Goal: Complete application form

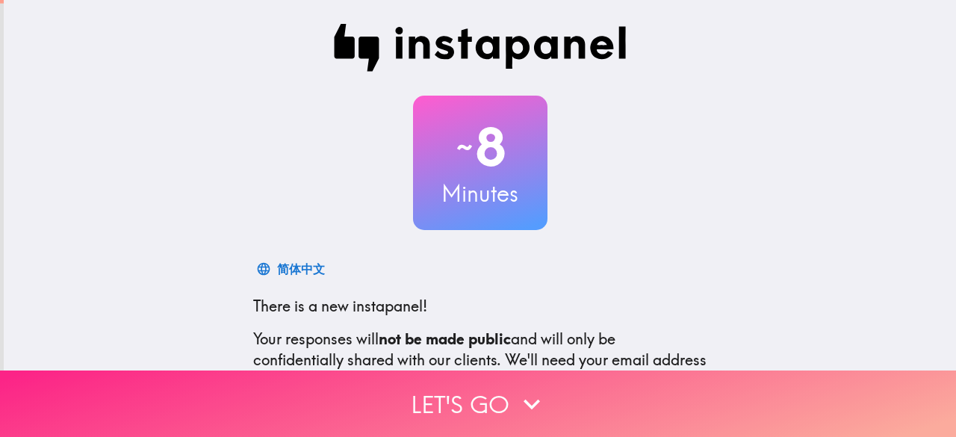
click at [579, 390] on button "Let's go" at bounding box center [478, 403] width 956 height 66
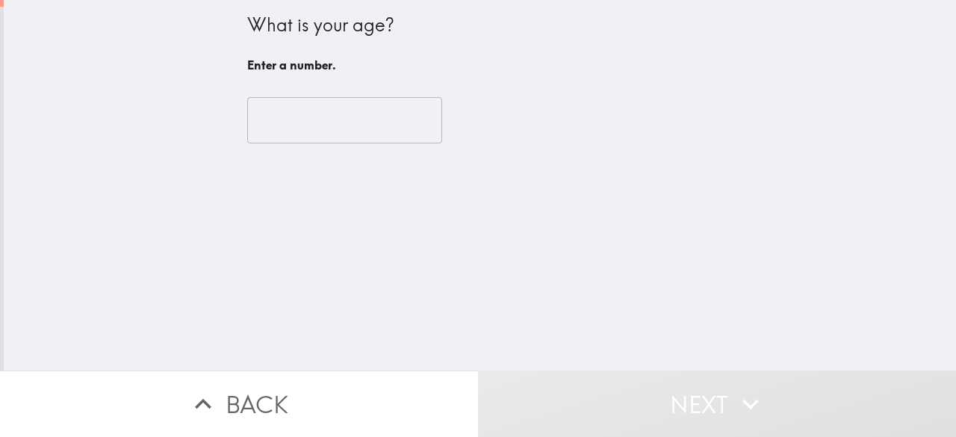
click at [325, 121] on input "number" at bounding box center [344, 120] width 195 height 46
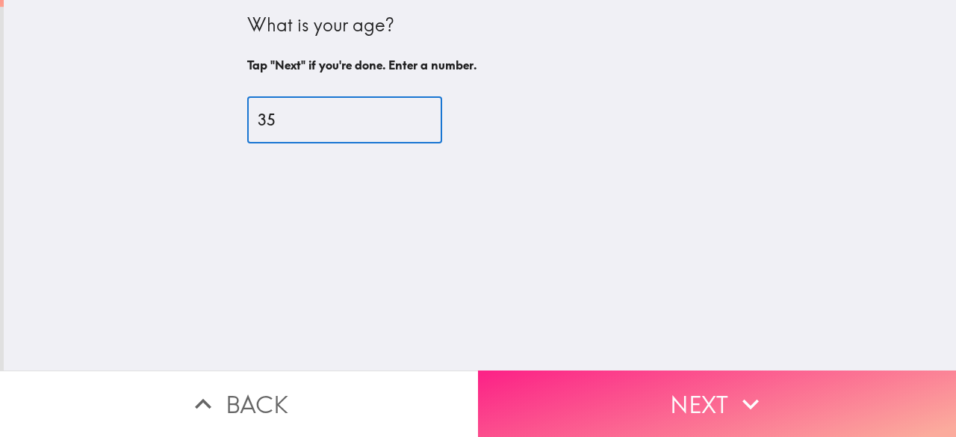
type input "35"
click at [741, 406] on icon "button" at bounding box center [750, 404] width 33 height 33
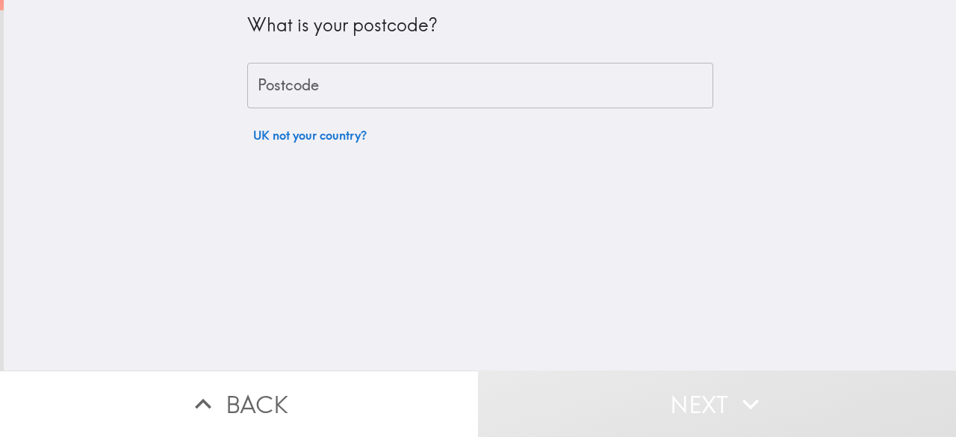
click at [303, 88] on div "Postcode Postcode" at bounding box center [480, 86] width 466 height 46
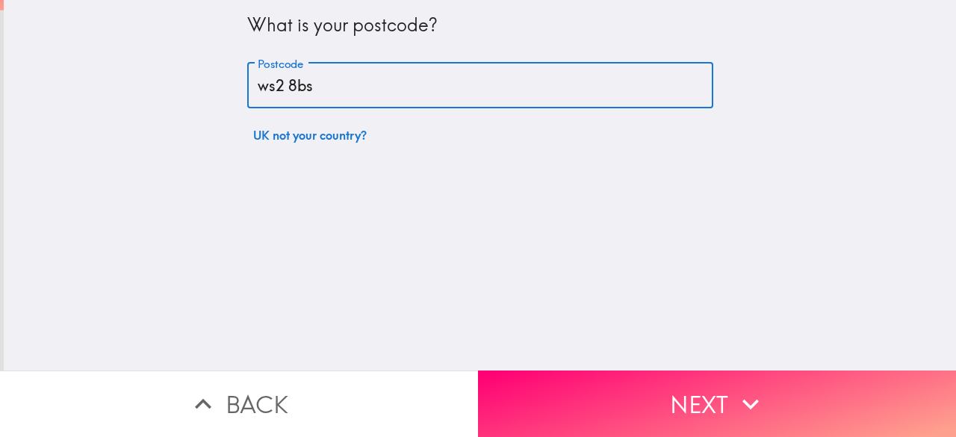
type input "ws2 8bs"
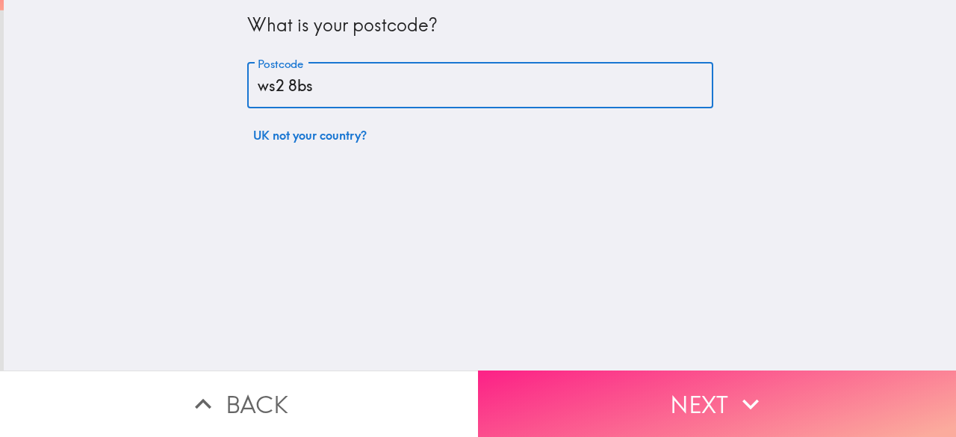
click at [721, 397] on button "Next" at bounding box center [717, 403] width 478 height 66
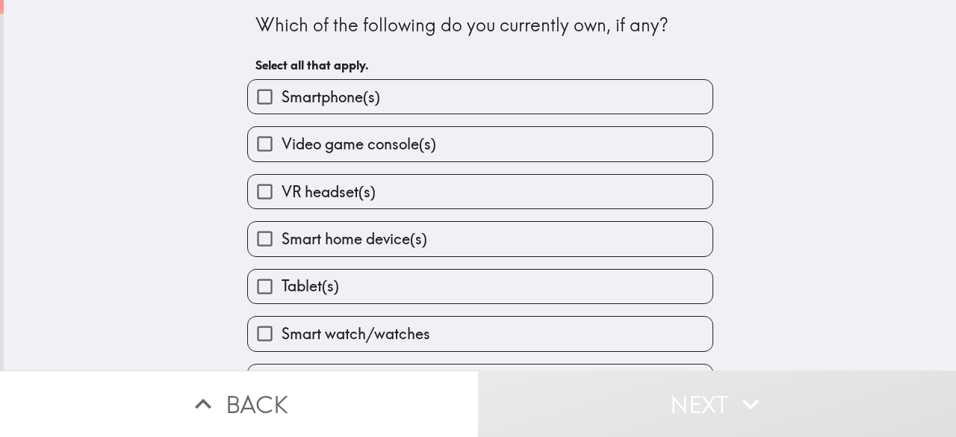
click at [618, 96] on label "Smartphone(s)" at bounding box center [480, 97] width 465 height 34
click at [282, 96] on input "Smartphone(s)" at bounding box center [265, 97] width 34 height 34
checkbox input "true"
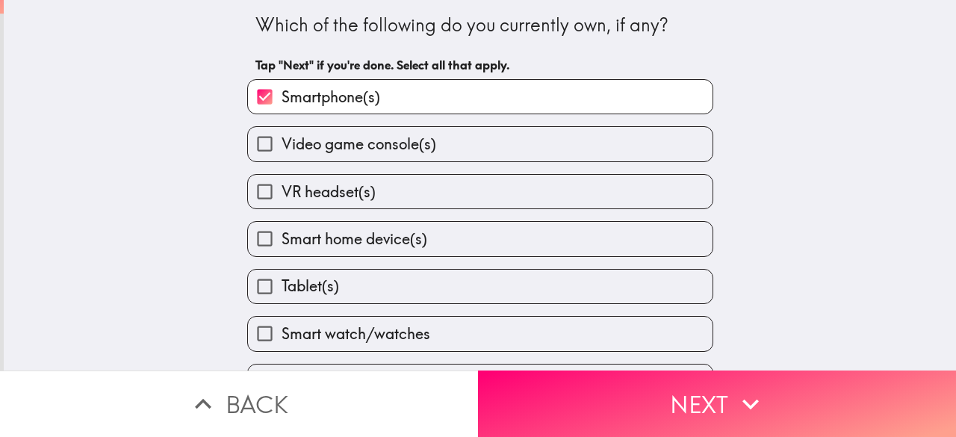
scroll to position [43, 0]
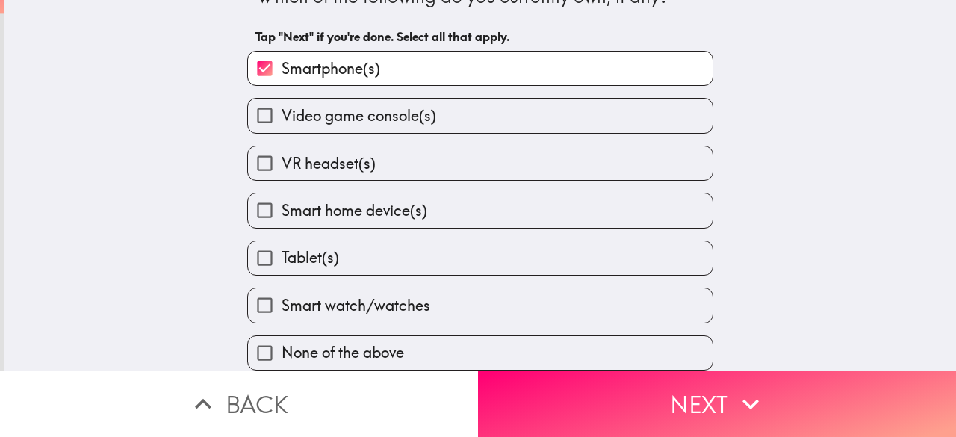
click at [577, 241] on label "Tablet(s)" at bounding box center [480, 258] width 465 height 34
click at [282, 241] on input "Tablet(s)" at bounding box center [265, 258] width 34 height 34
checkbox input "true"
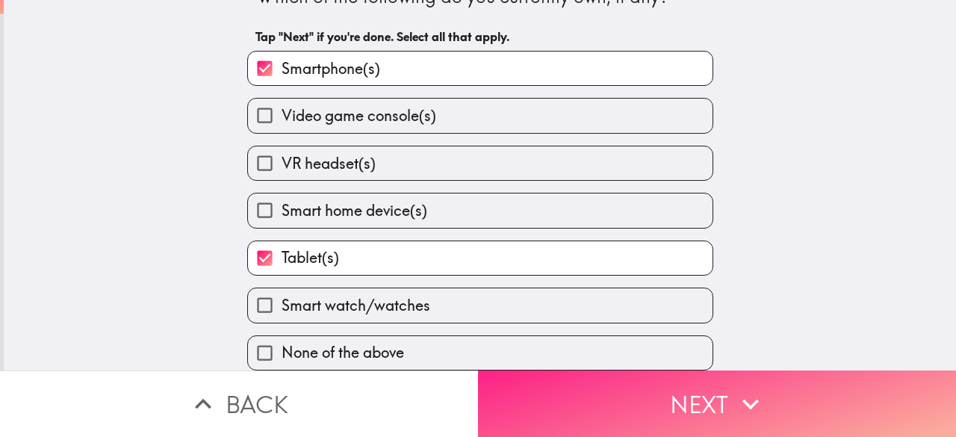
click at [694, 393] on button "Next" at bounding box center [717, 403] width 478 height 66
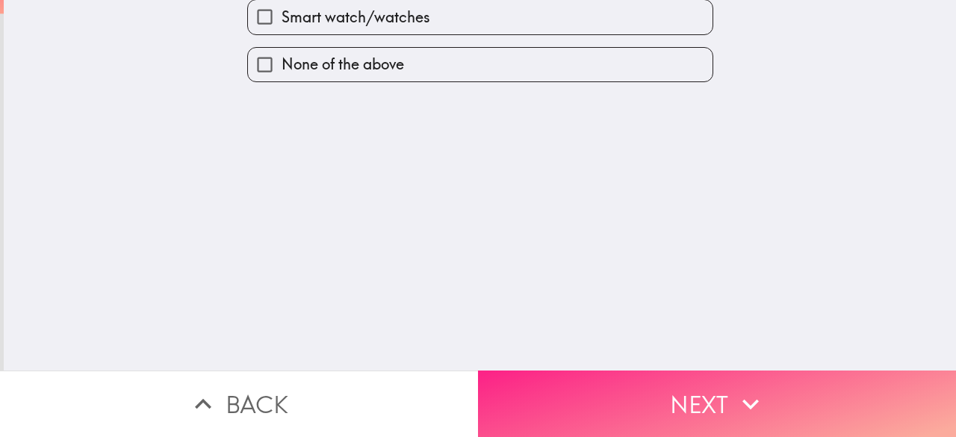
scroll to position [0, 0]
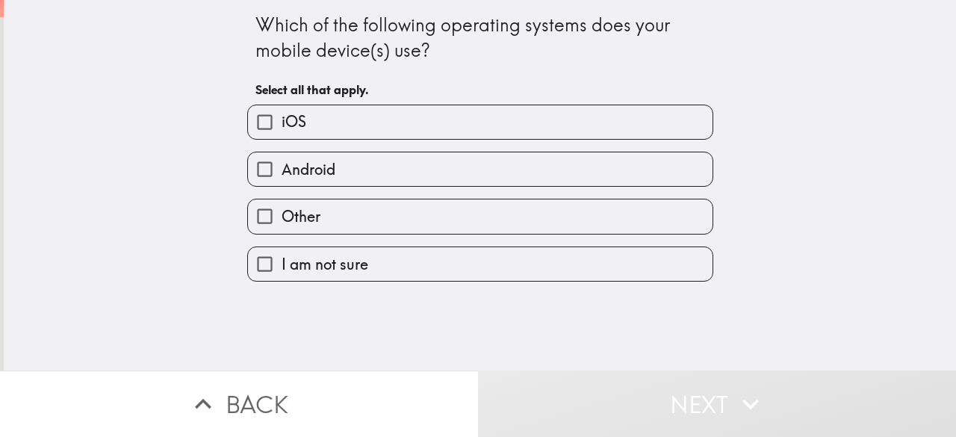
click at [612, 184] on label "Android" at bounding box center [480, 169] width 465 height 34
click at [282, 184] on input "Android" at bounding box center [265, 169] width 34 height 34
checkbox input "true"
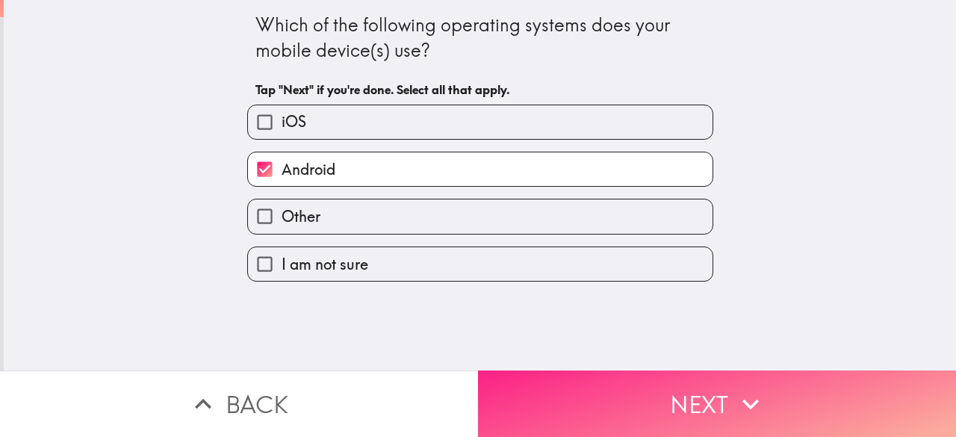
click at [642, 390] on button "Next" at bounding box center [717, 403] width 478 height 66
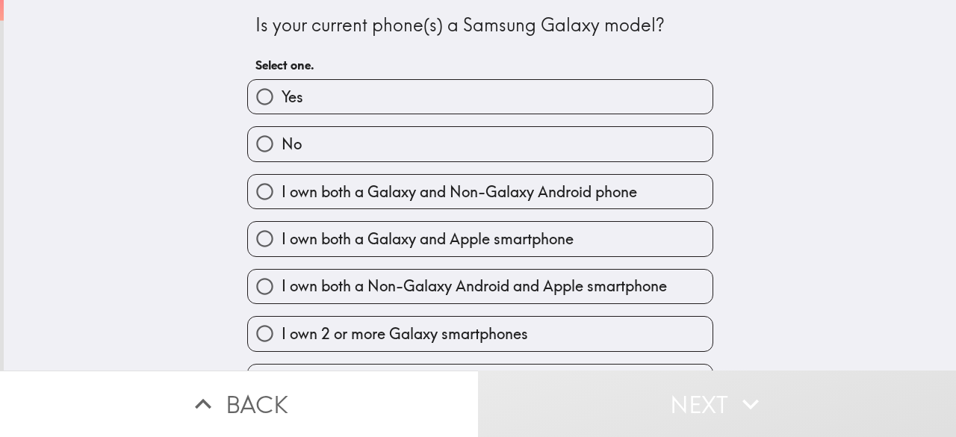
click at [656, 140] on label "No" at bounding box center [480, 144] width 465 height 34
click at [282, 140] on input "No" at bounding box center [265, 144] width 34 height 34
radio input "true"
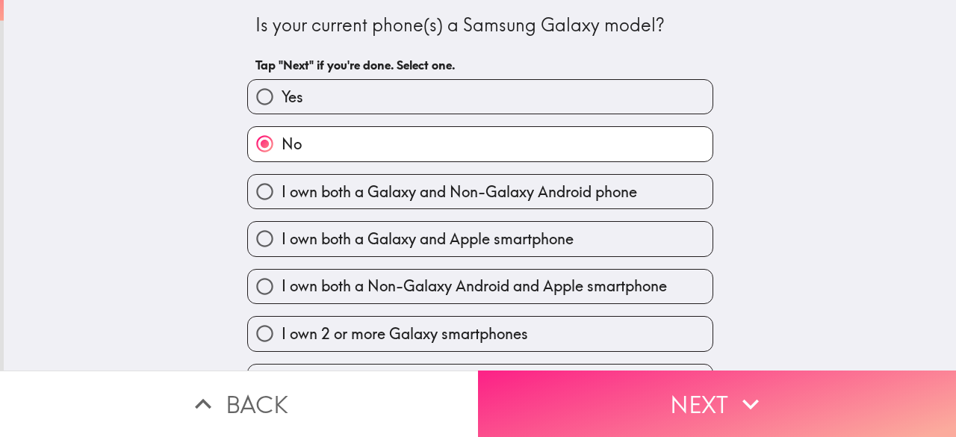
click at [714, 397] on button "Next" at bounding box center [717, 403] width 478 height 66
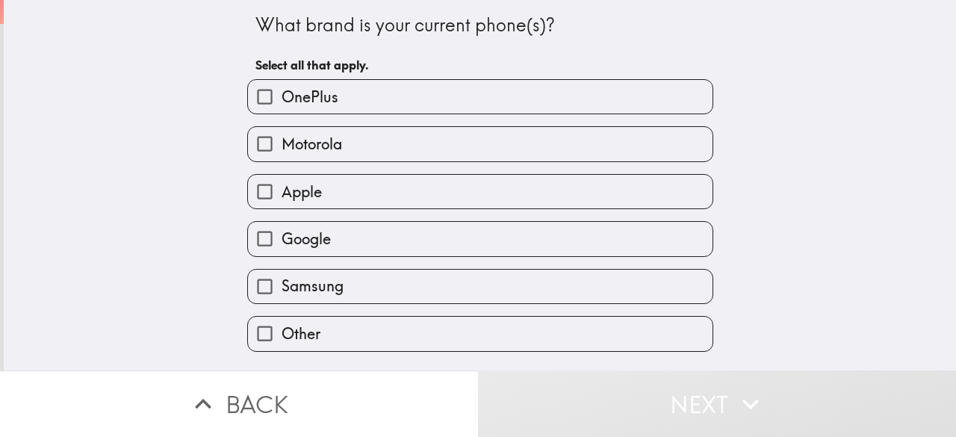
click at [530, 285] on label "Samsung" at bounding box center [480, 287] width 465 height 34
click at [282, 285] on input "Samsung" at bounding box center [265, 287] width 34 height 34
checkbox input "true"
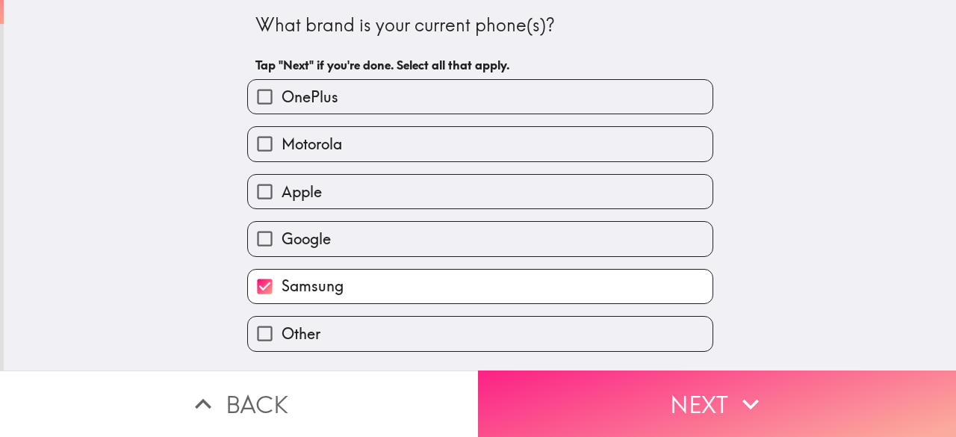
click at [681, 410] on button "Next" at bounding box center [717, 403] width 478 height 66
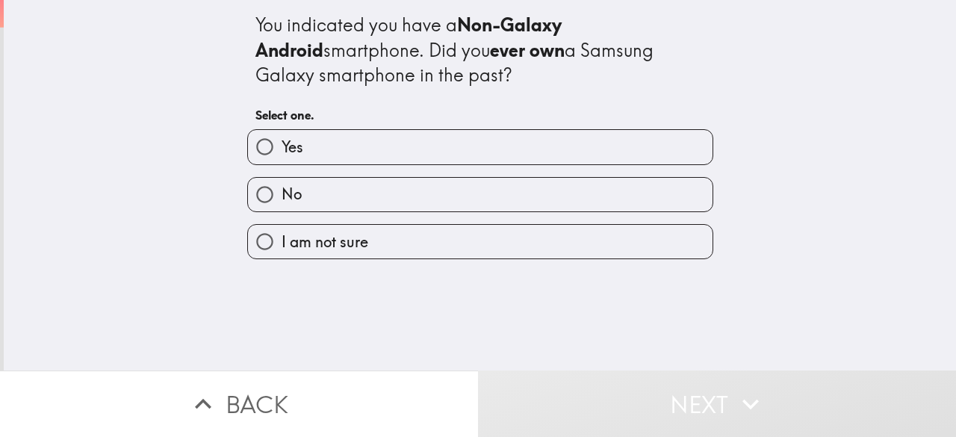
click at [252, 146] on input "Yes" at bounding box center [265, 147] width 34 height 34
radio input "true"
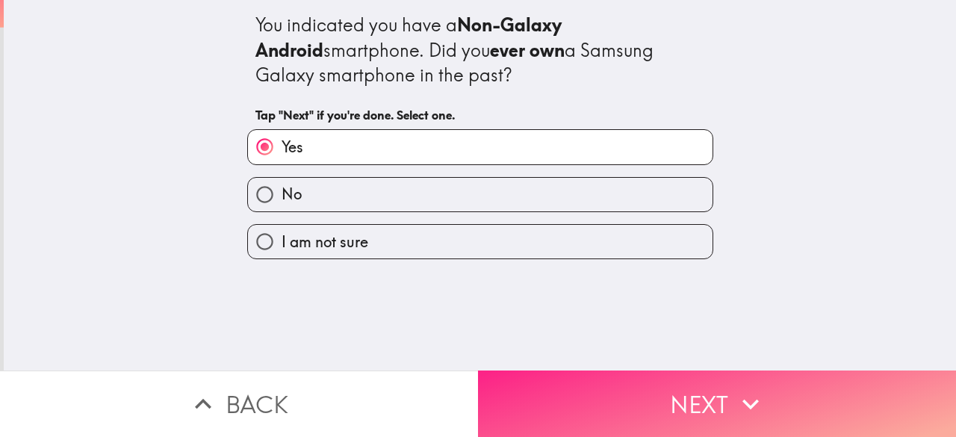
click at [702, 394] on button "Next" at bounding box center [717, 403] width 478 height 66
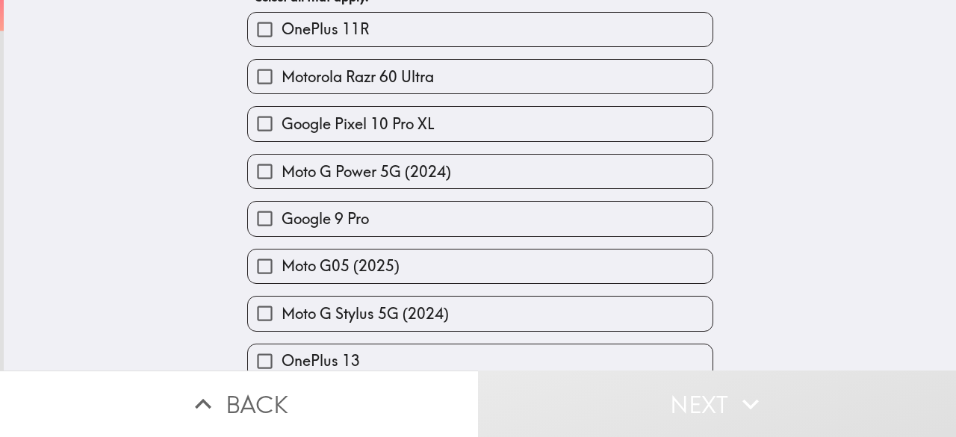
scroll to position [96, 0]
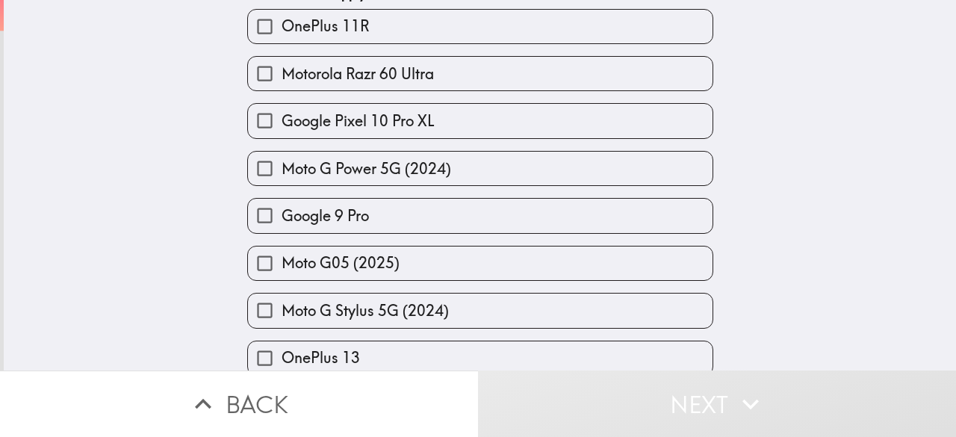
click at [258, 214] on input "Google 9 Pro" at bounding box center [265, 216] width 34 height 34
checkbox input "true"
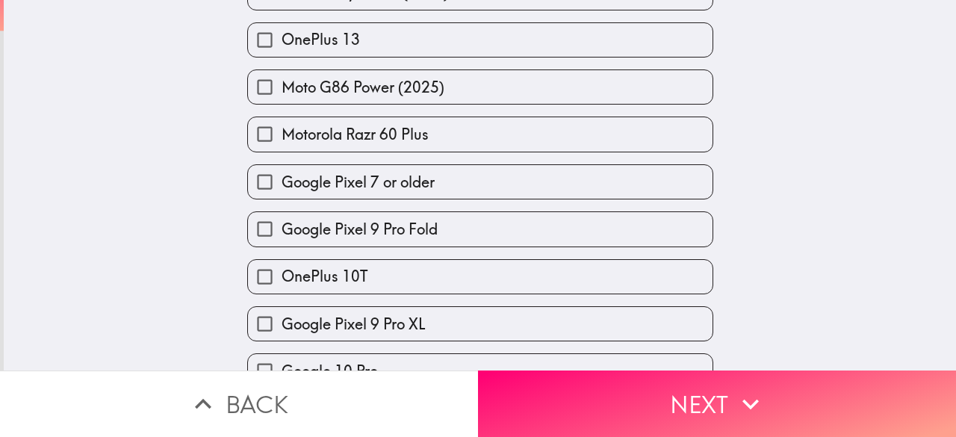
scroll to position [418, 0]
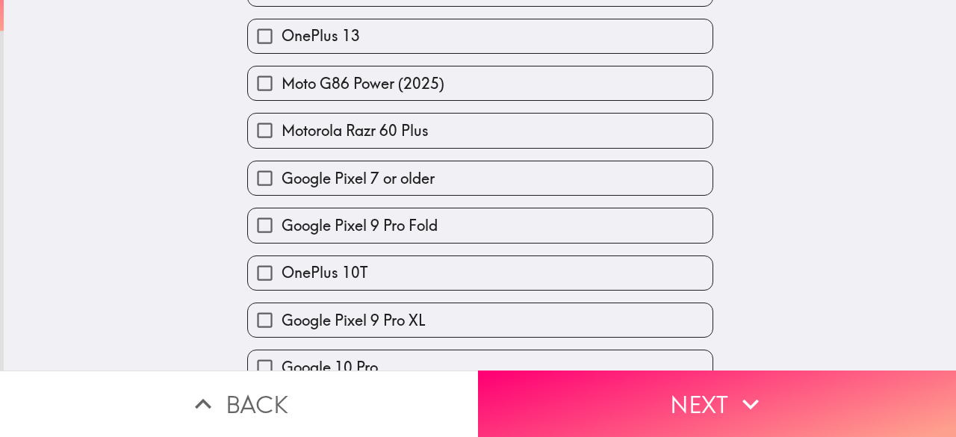
click at [257, 184] on input "Google Pixel 7 or older" at bounding box center [265, 178] width 34 height 34
checkbox input "true"
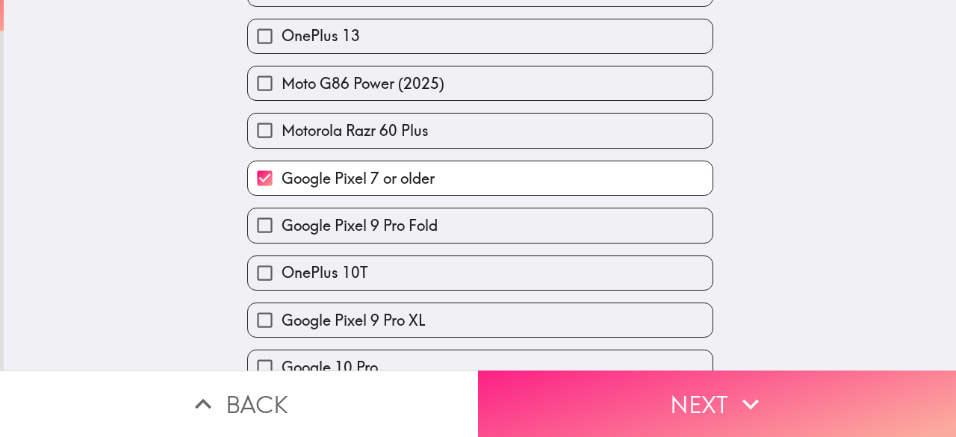
click at [668, 396] on button "Next" at bounding box center [717, 403] width 478 height 66
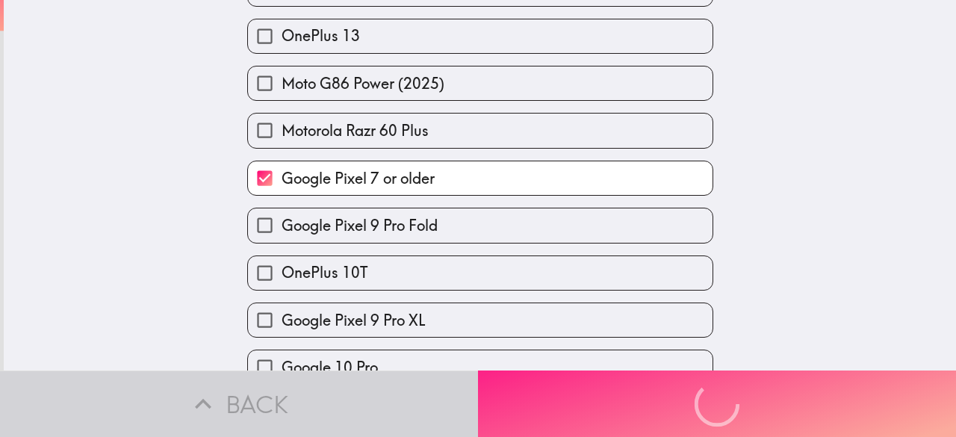
scroll to position [0, 0]
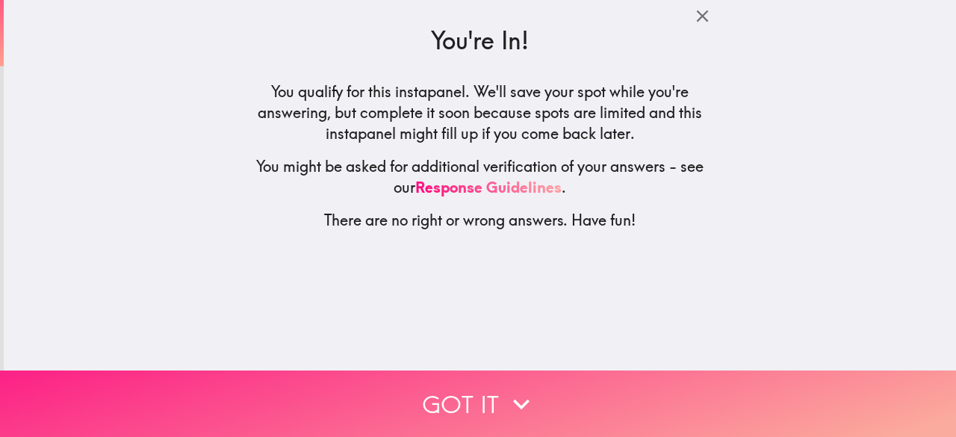
click at [485, 401] on button "Got it" at bounding box center [478, 403] width 956 height 66
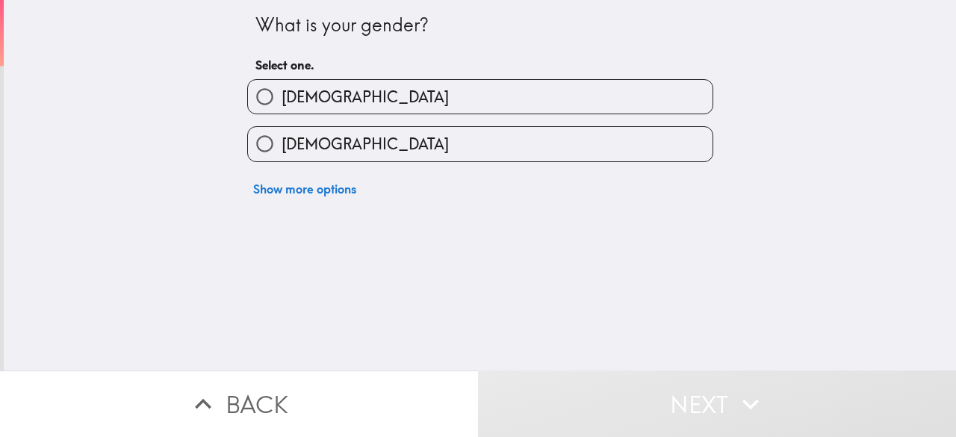
click at [270, 146] on input "[DEMOGRAPHIC_DATA]" at bounding box center [265, 144] width 34 height 34
radio input "true"
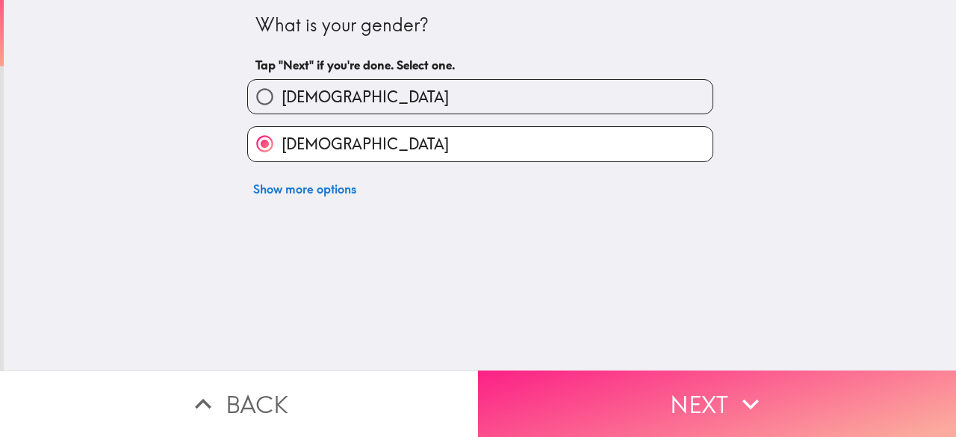
click at [628, 391] on button "Next" at bounding box center [717, 403] width 478 height 66
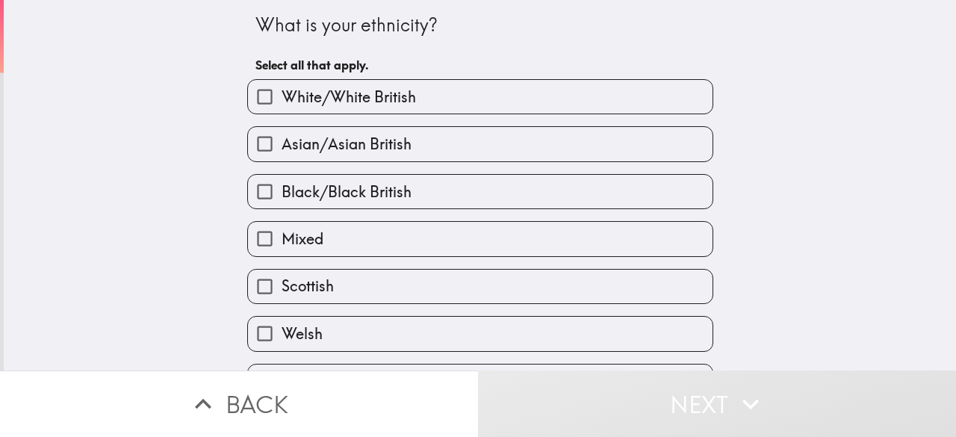
click at [260, 151] on input "Asian/Asian British" at bounding box center [265, 144] width 34 height 34
checkbox input "true"
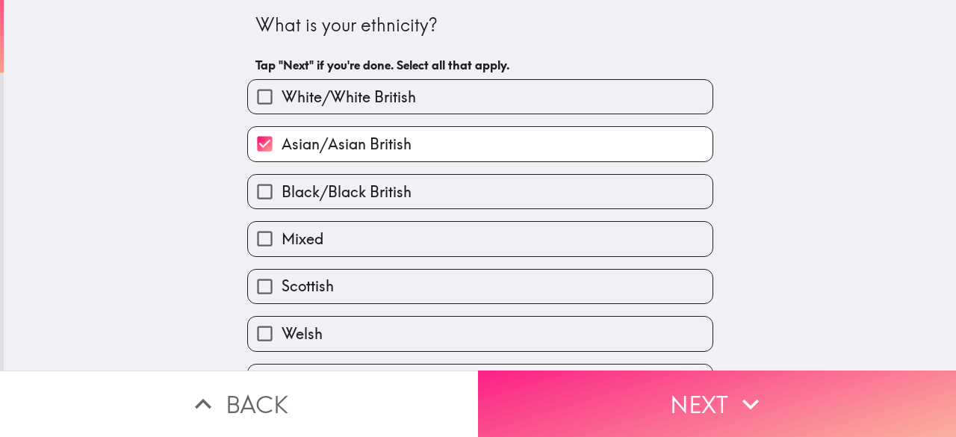
click at [611, 404] on button "Next" at bounding box center [717, 403] width 478 height 66
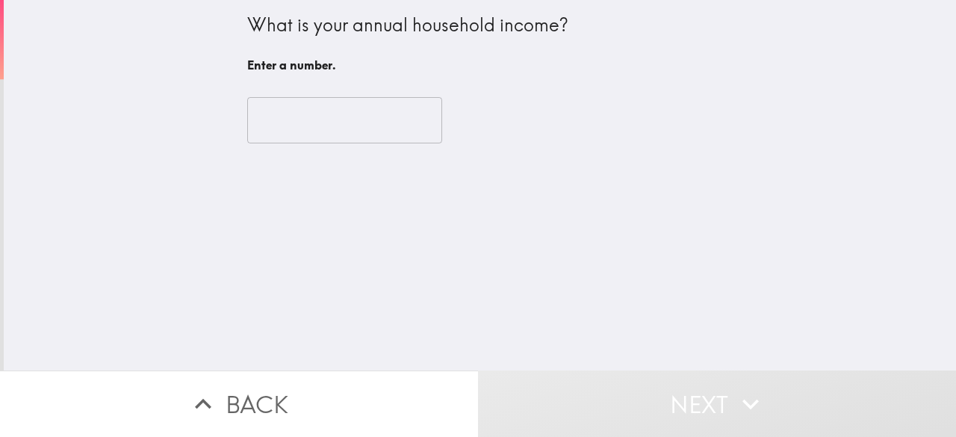
click at [297, 122] on input "number" at bounding box center [344, 120] width 195 height 46
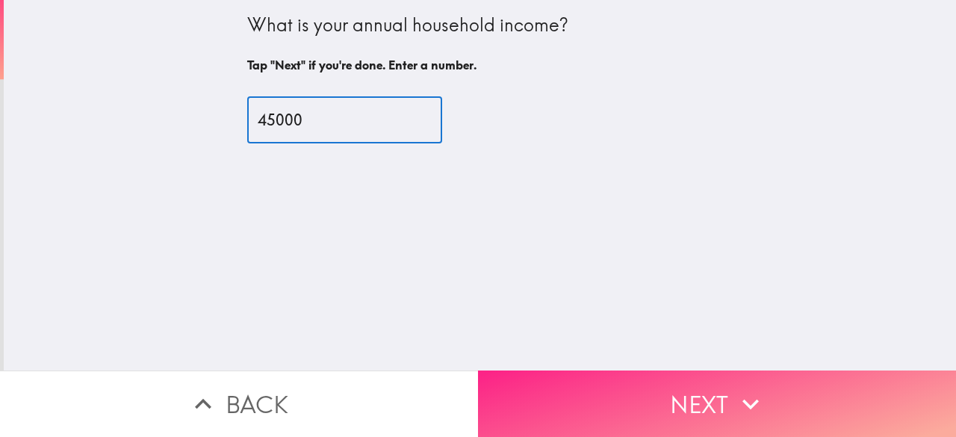
type input "45000"
click at [748, 400] on icon "button" at bounding box center [750, 404] width 33 height 33
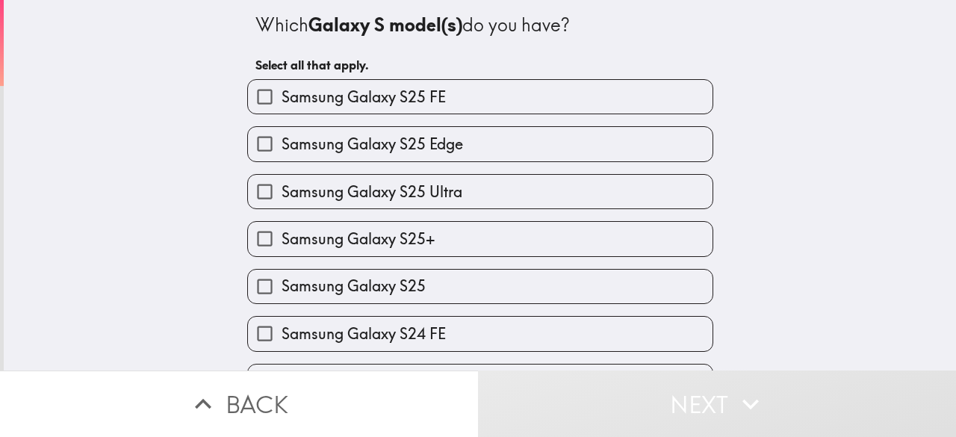
click at [656, 251] on label "Samsung Galaxy S25+" at bounding box center [480, 239] width 465 height 34
click at [282, 251] on input "Samsung Galaxy S25+" at bounding box center [265, 239] width 34 height 34
checkbox input "true"
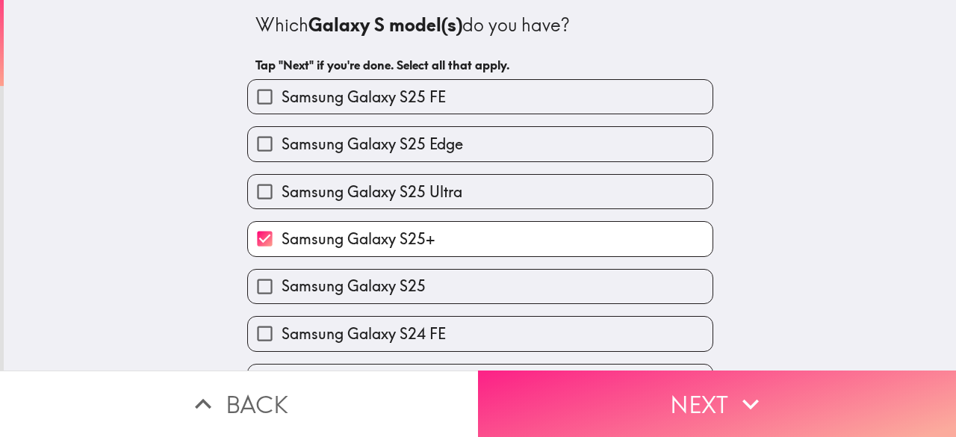
click at [699, 391] on button "Next" at bounding box center [717, 403] width 478 height 66
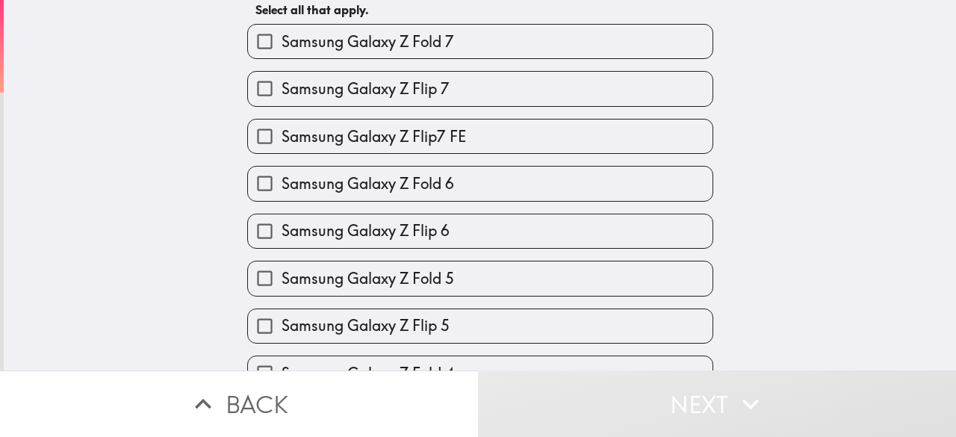
scroll to position [58, 0]
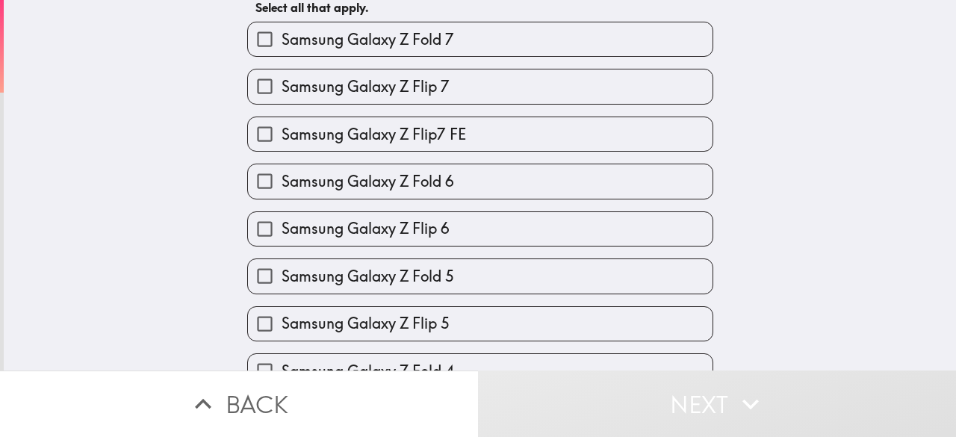
click at [570, 101] on label "Samsung Galaxy Z Flip 7" at bounding box center [480, 86] width 465 height 34
click at [282, 101] on input "Samsung Galaxy Z Flip 7" at bounding box center [265, 86] width 34 height 34
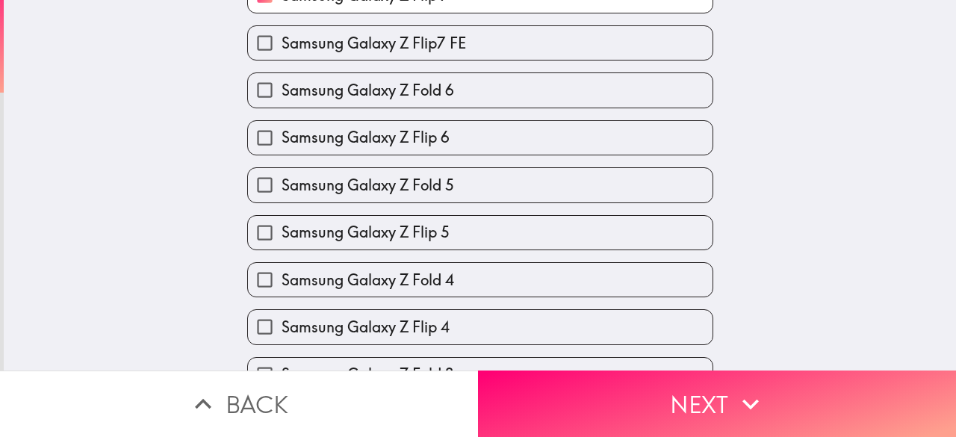
scroll to position [0, 0]
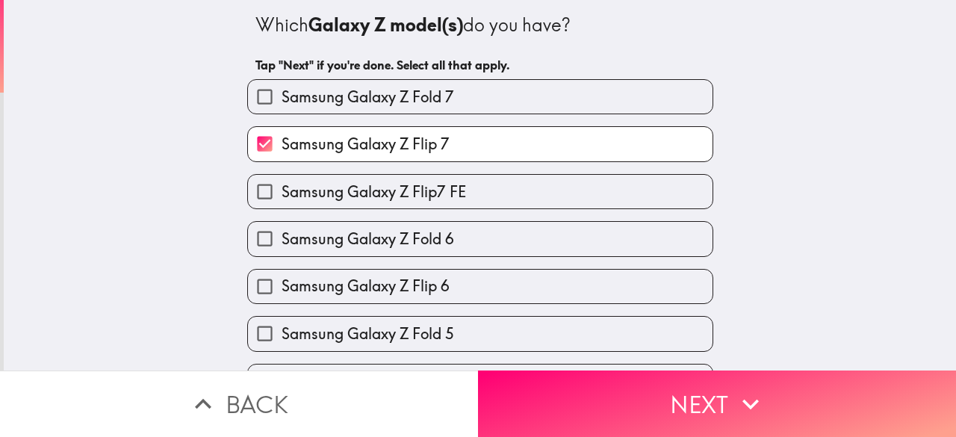
click at [253, 149] on input "Samsung Galaxy Z Flip 7" at bounding box center [265, 144] width 34 height 34
checkbox input "false"
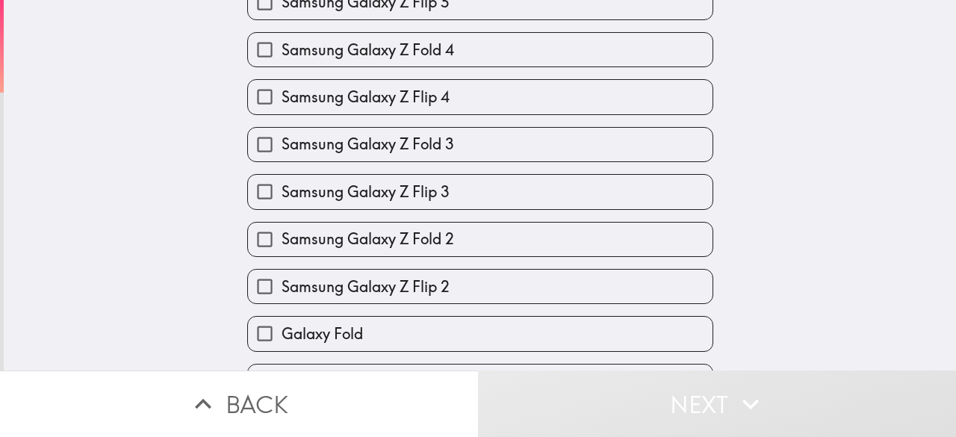
scroll to position [426, 0]
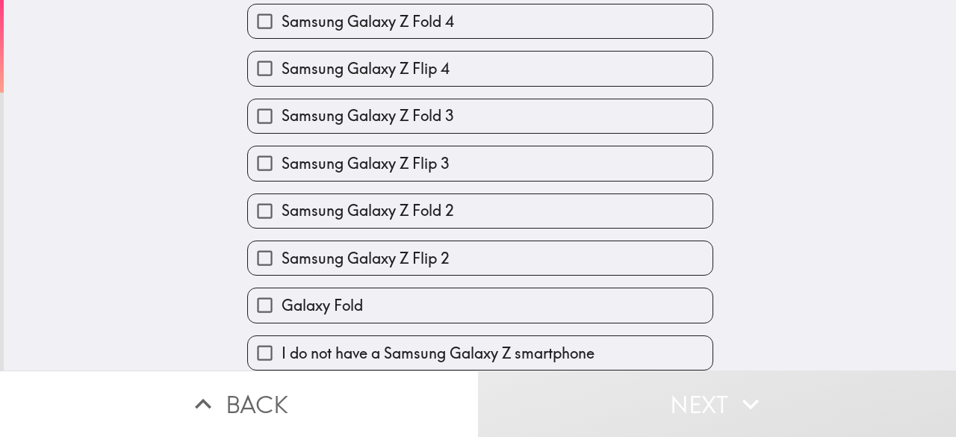
click at [625, 288] on label "Galaxy Fold" at bounding box center [480, 305] width 465 height 34
click at [282, 288] on input "Galaxy Fold" at bounding box center [265, 305] width 34 height 34
checkbox input "true"
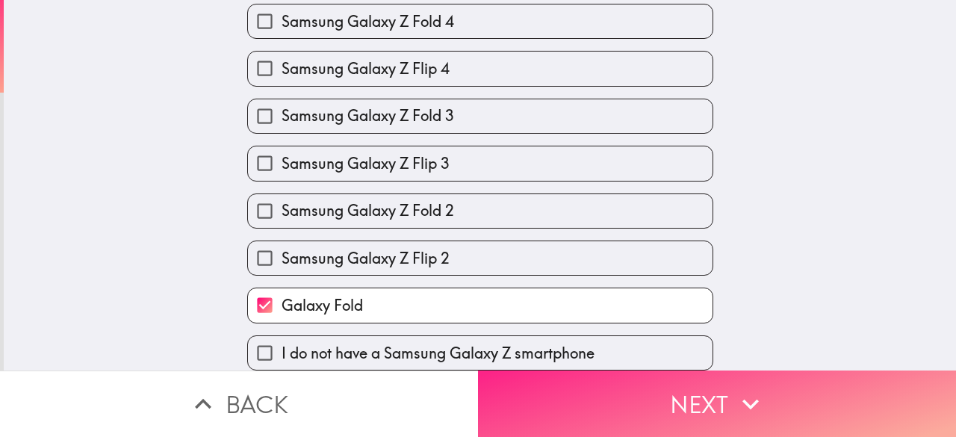
click at [713, 394] on button "Next" at bounding box center [717, 403] width 478 height 66
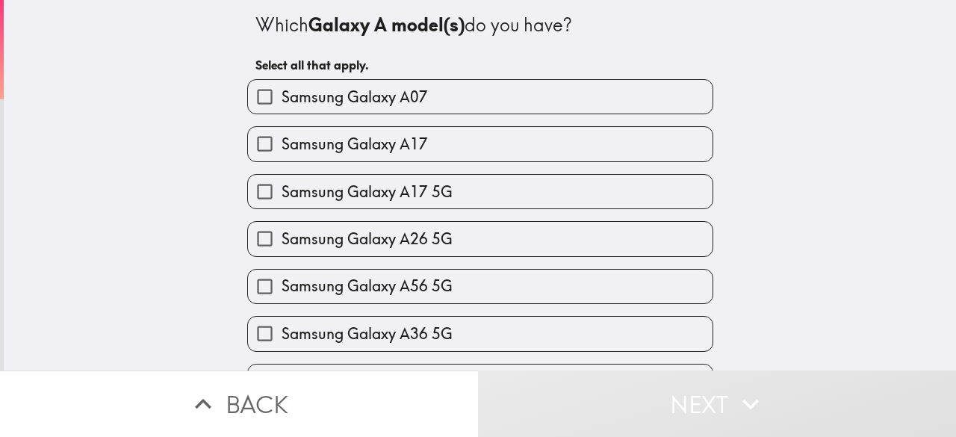
click at [633, 231] on label "Samsung Galaxy A26 5G" at bounding box center [480, 239] width 465 height 34
click at [282, 231] on input "Samsung Galaxy A26 5G" at bounding box center [265, 239] width 34 height 34
checkbox input "true"
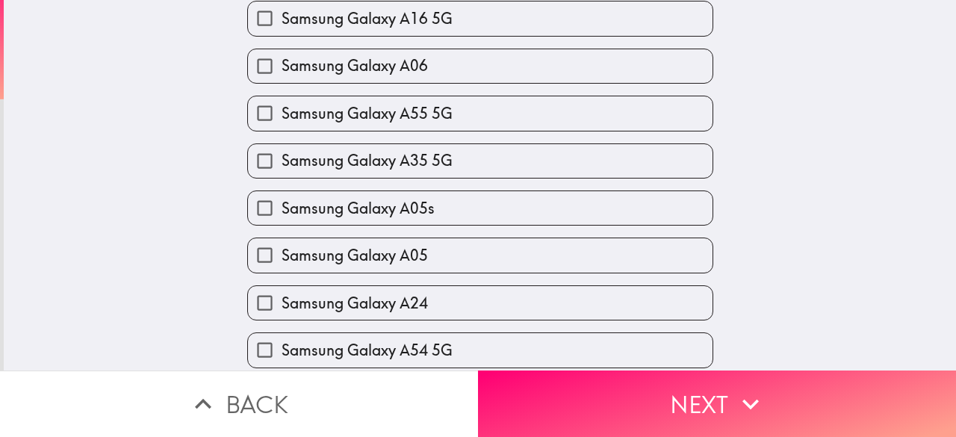
scroll to position [466, 0]
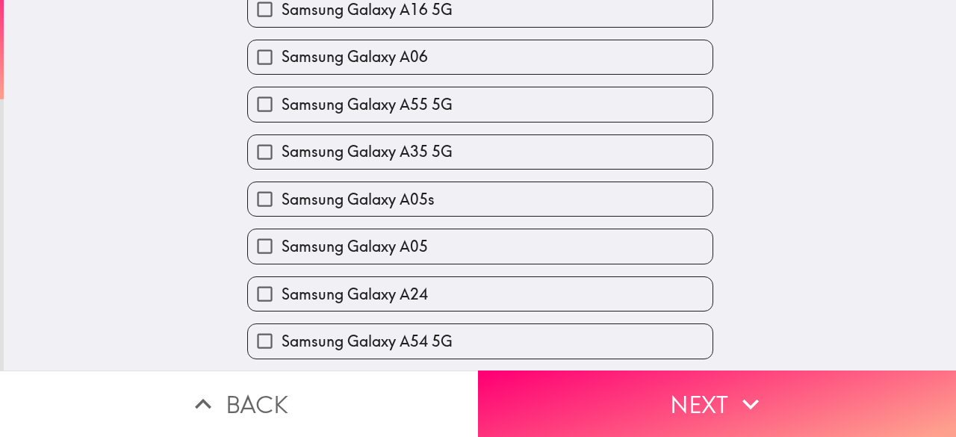
click at [598, 257] on label "Samsung Galaxy A05" at bounding box center [480, 246] width 465 height 34
click at [282, 257] on input "Samsung Galaxy A05" at bounding box center [265, 246] width 34 height 34
checkbox input "true"
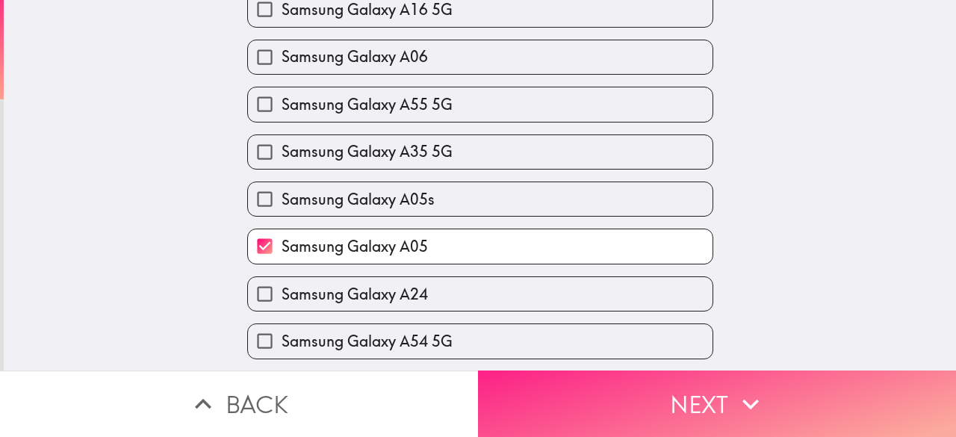
click at [686, 389] on button "Next" at bounding box center [717, 403] width 478 height 66
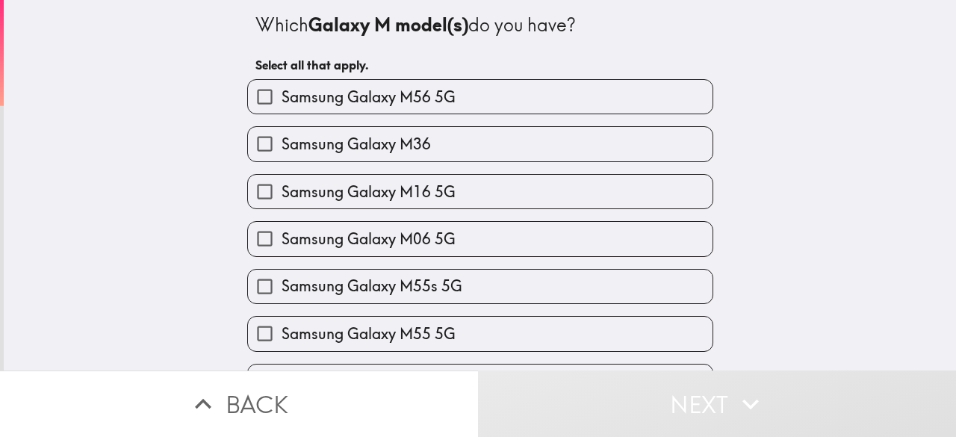
click at [638, 200] on label "Samsung Galaxy M16 5G" at bounding box center [480, 192] width 465 height 34
click at [282, 200] on input "Samsung Galaxy M16 5G" at bounding box center [265, 192] width 34 height 34
checkbox input "true"
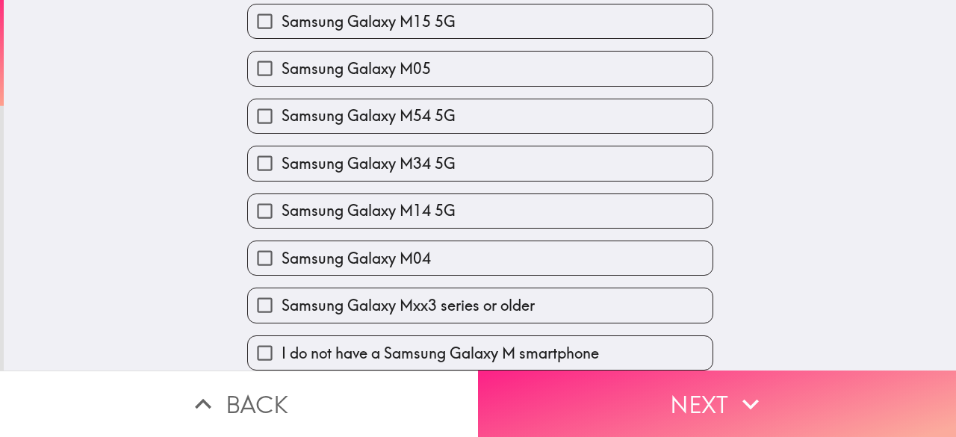
click at [698, 400] on button "Next" at bounding box center [717, 403] width 478 height 66
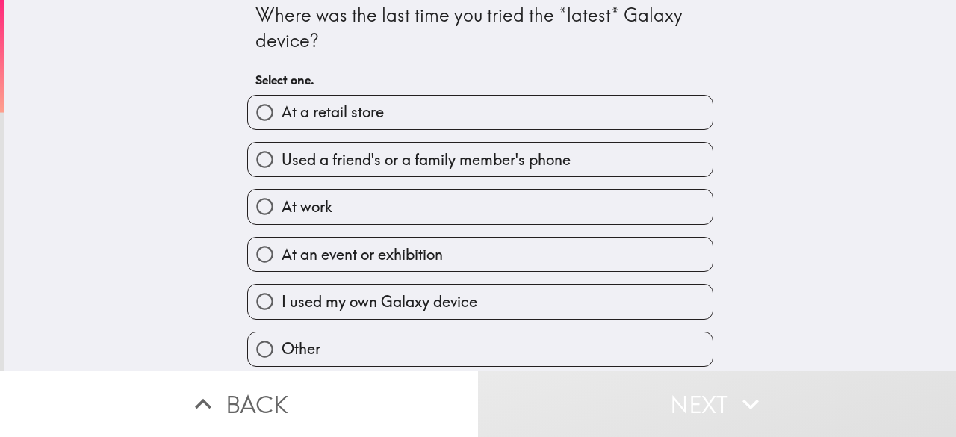
scroll to position [9, 0]
click at [553, 309] on label "I used my own Galaxy device" at bounding box center [480, 302] width 465 height 34
click at [282, 309] on input "I used my own Galaxy device" at bounding box center [265, 302] width 34 height 34
radio input "true"
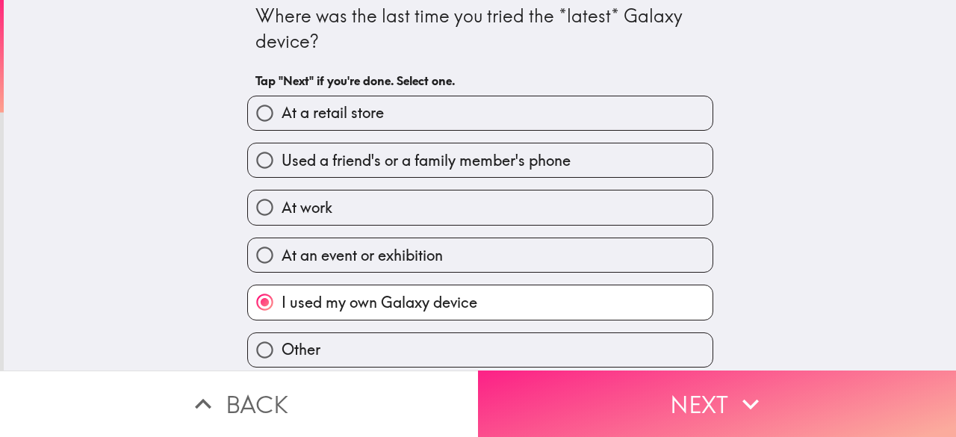
click at [570, 403] on button "Next" at bounding box center [717, 403] width 478 height 66
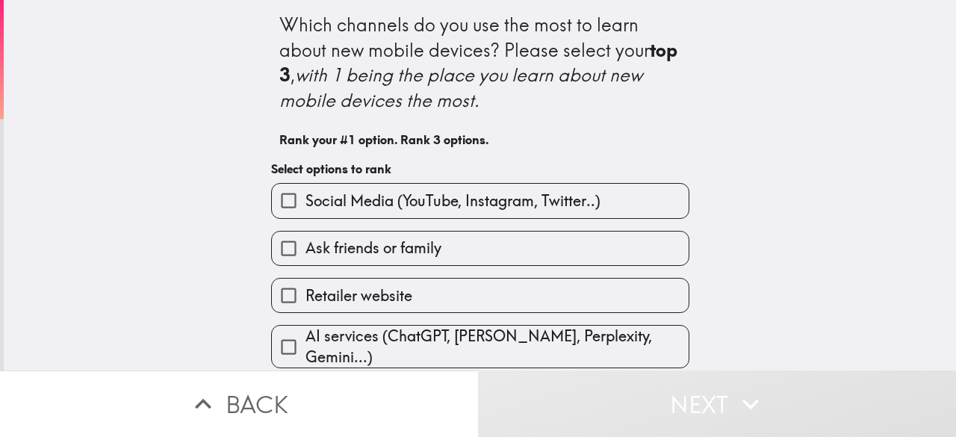
click at [572, 240] on label "Ask friends or family" at bounding box center [480, 249] width 417 height 34
click at [305, 240] on input "Ask friends or family" at bounding box center [289, 249] width 34 height 34
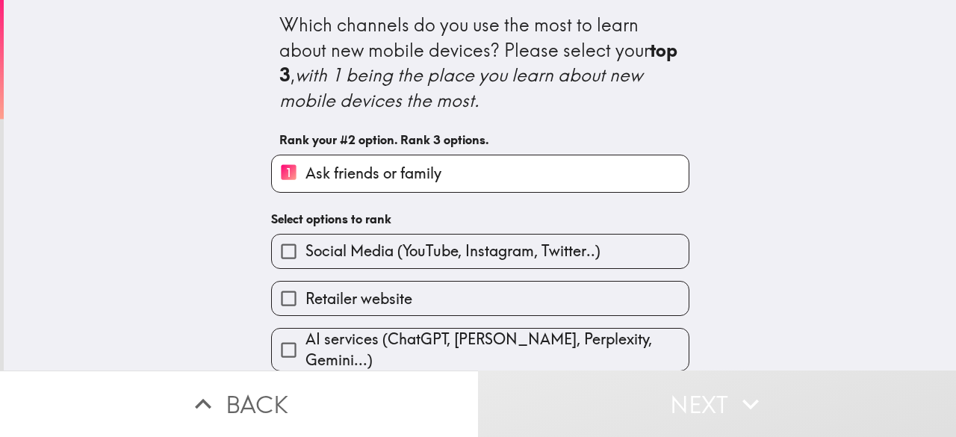
click at [515, 298] on label "Retailer website" at bounding box center [480, 299] width 417 height 34
click at [305, 298] on input "Retailer website" at bounding box center [289, 299] width 34 height 34
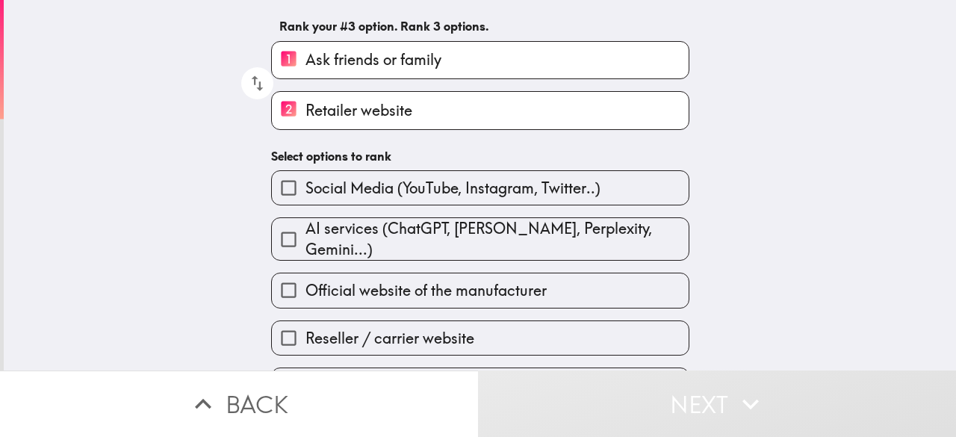
scroll to position [117, 0]
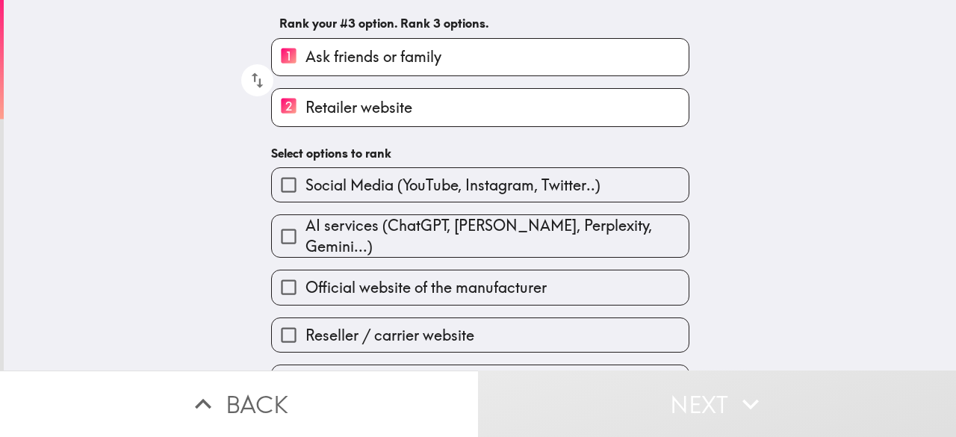
click at [550, 318] on label "Reseller / carrier website" at bounding box center [480, 335] width 417 height 34
click at [305, 318] on input "Reseller / carrier website" at bounding box center [289, 335] width 34 height 34
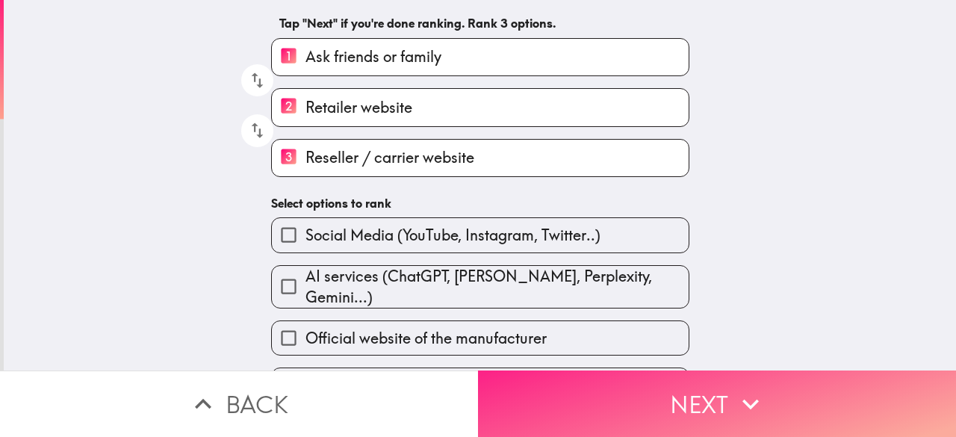
click at [616, 384] on button "Next" at bounding box center [717, 403] width 478 height 66
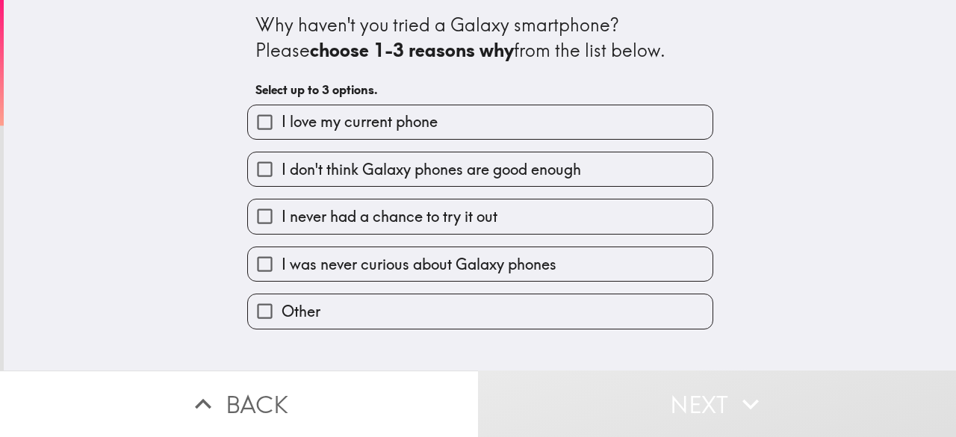
click at [665, 379] on button "Next" at bounding box center [717, 403] width 478 height 66
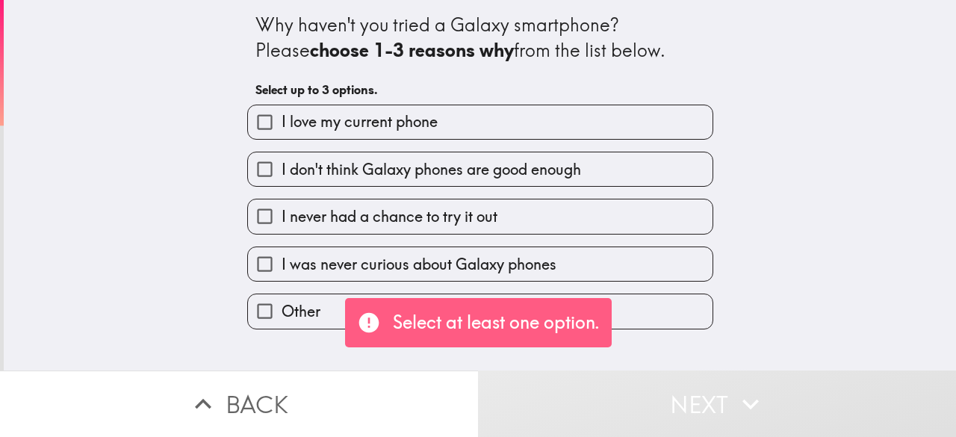
click at [651, 130] on label "I love my current phone" at bounding box center [480, 122] width 465 height 34
click at [282, 130] on input "I love my current phone" at bounding box center [265, 122] width 34 height 34
checkbox input "true"
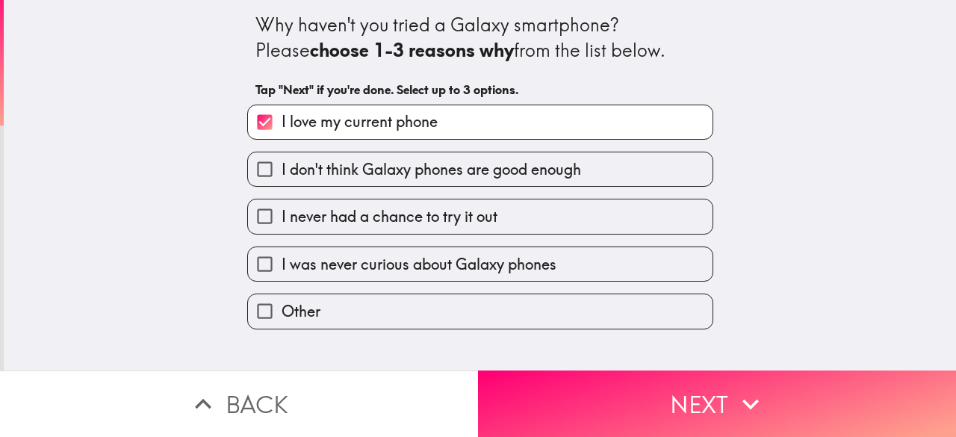
click at [603, 267] on label "I was never curious about Galaxy phones" at bounding box center [480, 264] width 465 height 34
click at [282, 267] on input "I was never curious about Galaxy phones" at bounding box center [265, 264] width 34 height 34
checkbox input "true"
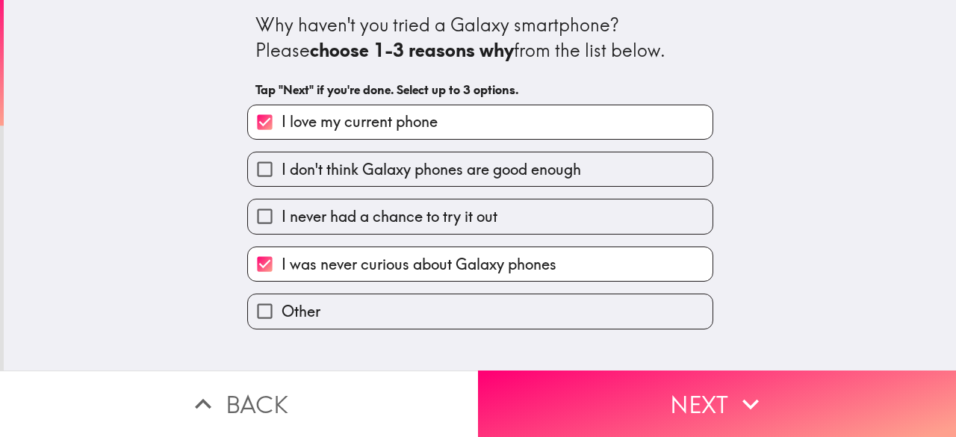
click at [653, 181] on label "I don't think Galaxy phones are good enough" at bounding box center [480, 169] width 465 height 34
click at [282, 181] on input "I don't think Galaxy phones are good enough" at bounding box center [265, 169] width 34 height 34
checkbox input "true"
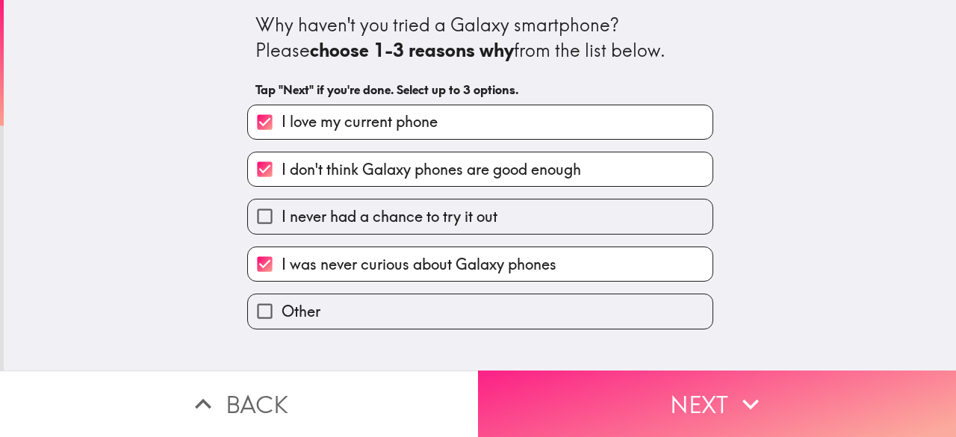
click at [571, 396] on button "Next" at bounding box center [717, 403] width 478 height 66
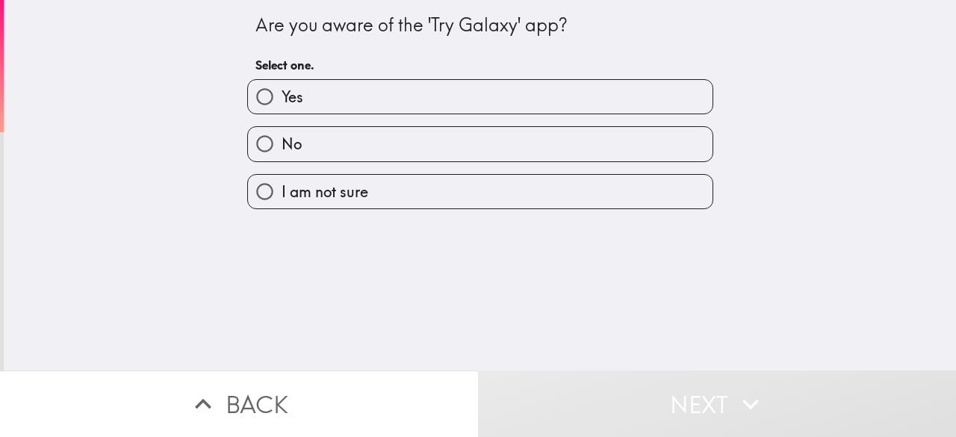
click at [580, 103] on label "Yes" at bounding box center [480, 97] width 465 height 34
click at [282, 103] on input "Yes" at bounding box center [265, 97] width 34 height 34
radio input "true"
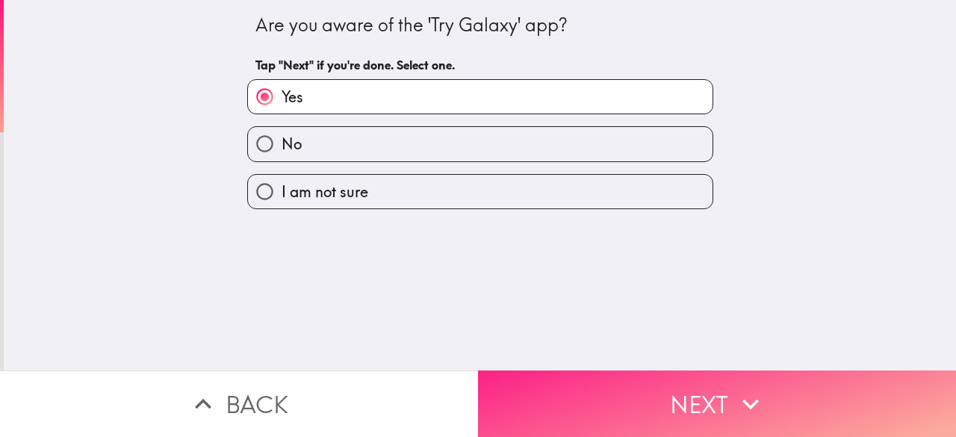
click at [619, 385] on button "Next" at bounding box center [717, 403] width 478 height 66
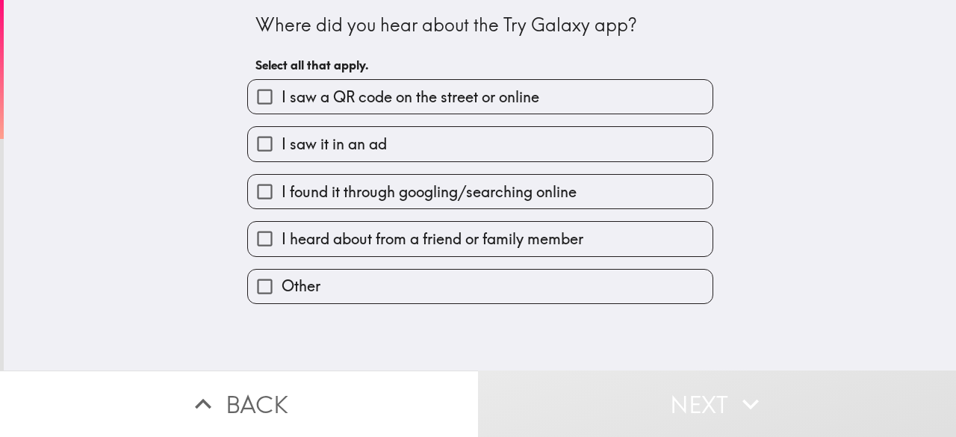
click at [639, 142] on label "I saw it in an ad" at bounding box center [480, 144] width 465 height 34
click at [282, 142] on input "I saw it in an ad" at bounding box center [265, 144] width 34 height 34
checkbox input "true"
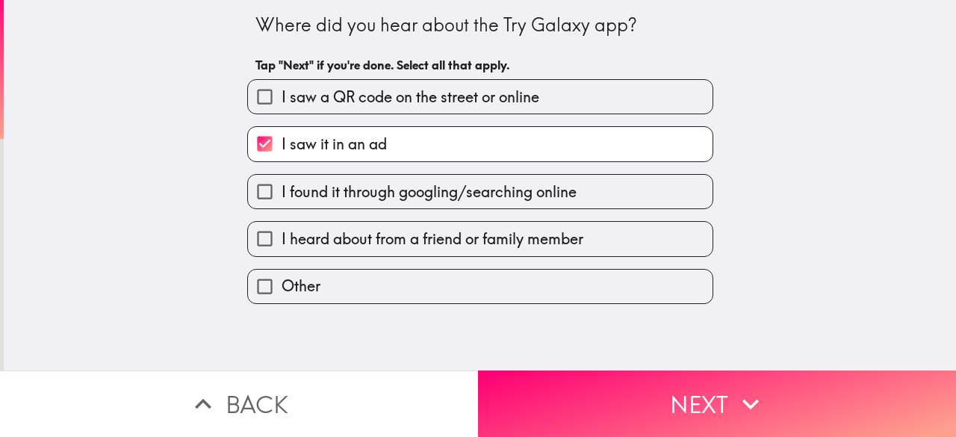
click at [576, 231] on span "I heard about from a friend or family member" at bounding box center [433, 239] width 302 height 21
click at [282, 231] on input "I heard about from a friend or family member" at bounding box center [265, 239] width 34 height 34
checkbox input "true"
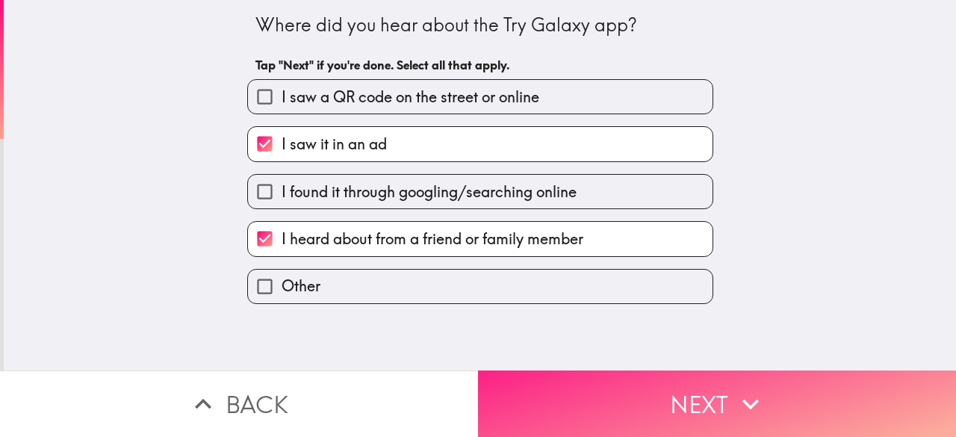
click at [589, 410] on button "Next" at bounding box center [717, 403] width 478 height 66
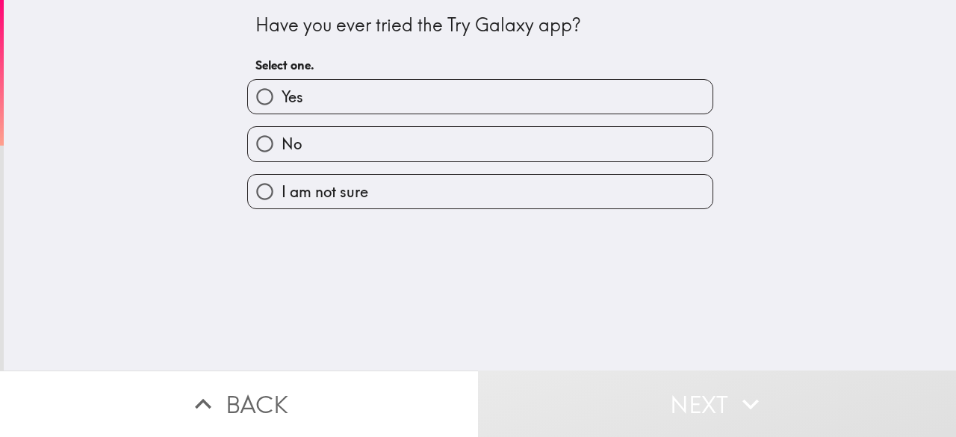
click at [653, 99] on label "Yes" at bounding box center [480, 97] width 465 height 34
click at [282, 99] on input "Yes" at bounding box center [265, 97] width 34 height 34
radio input "true"
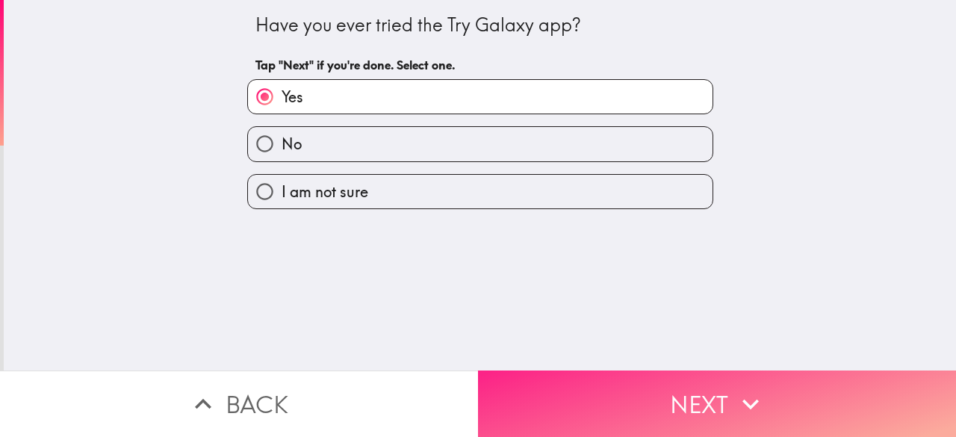
click at [607, 388] on button "Next" at bounding box center [717, 403] width 478 height 66
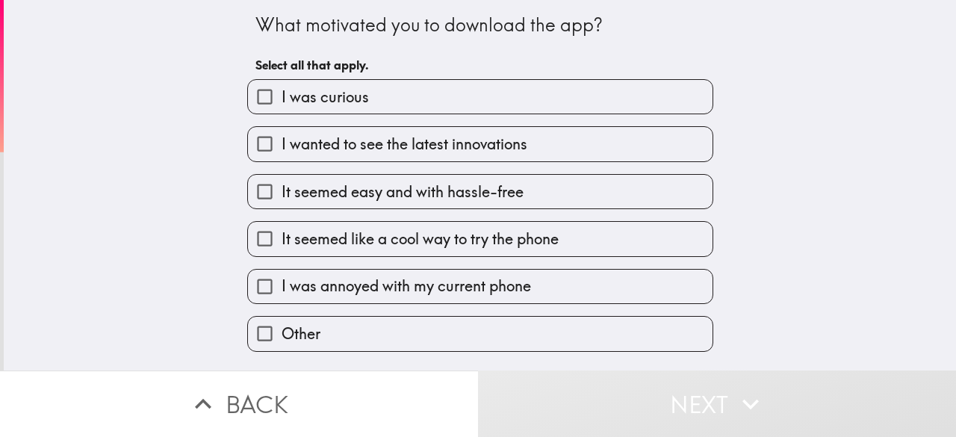
click at [654, 96] on label "I was curious" at bounding box center [480, 97] width 465 height 34
click at [282, 96] on input "I was curious" at bounding box center [265, 97] width 34 height 34
checkbox input "true"
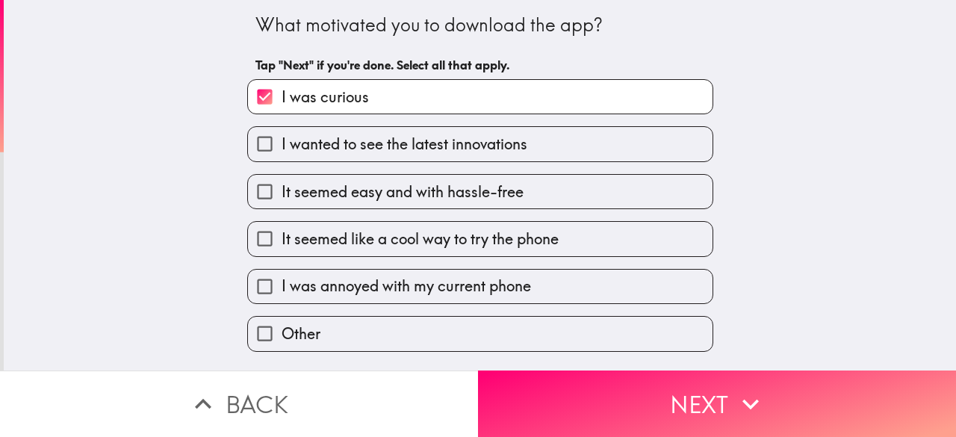
click at [559, 237] on label "It seemed like a cool way to try the phone" at bounding box center [480, 239] width 465 height 34
click at [282, 237] on input "It seemed like a cool way to try the phone" at bounding box center [265, 239] width 34 height 34
checkbox input "true"
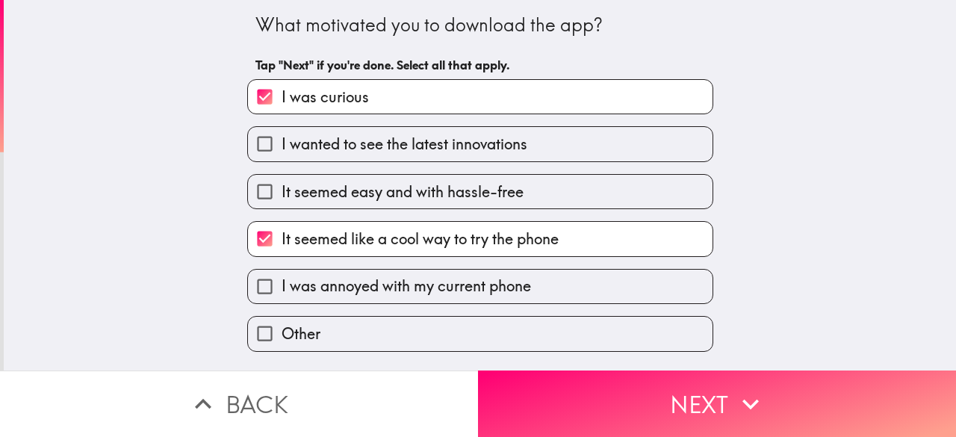
click at [606, 182] on label "It seemed easy and with hassle-free" at bounding box center [480, 192] width 465 height 34
click at [282, 182] on input "It seemed easy and with hassle-free" at bounding box center [265, 192] width 34 height 34
checkbox input "true"
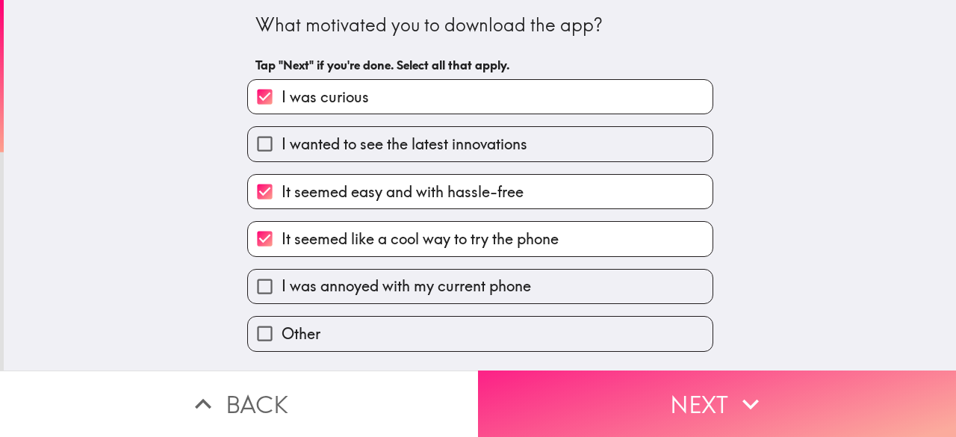
click at [570, 396] on button "Next" at bounding box center [717, 403] width 478 height 66
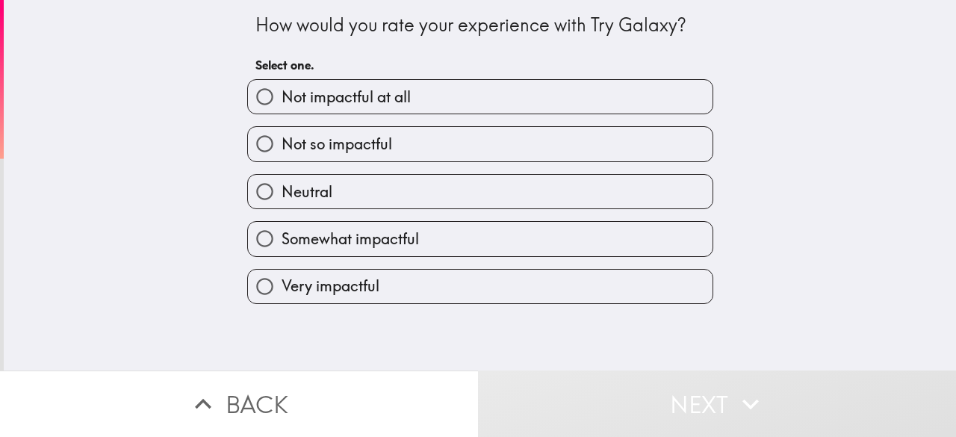
click at [574, 248] on label "Somewhat impactful" at bounding box center [480, 239] width 465 height 34
click at [282, 248] on input "Somewhat impactful" at bounding box center [265, 239] width 34 height 34
radio input "true"
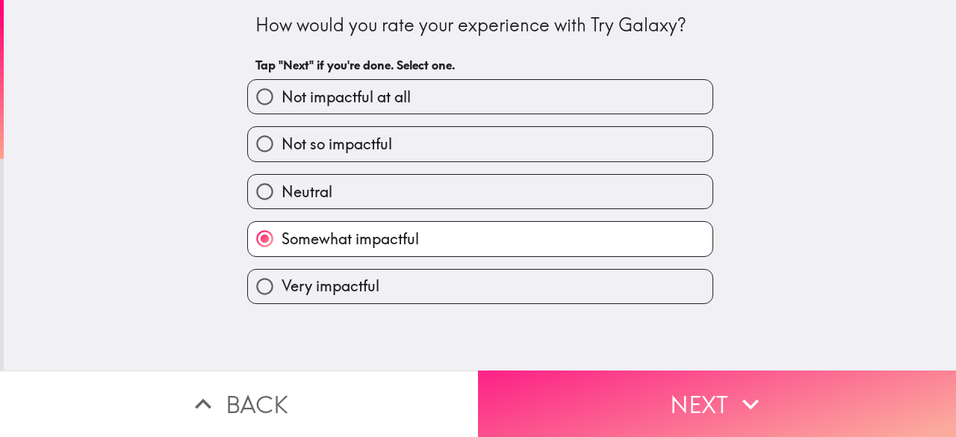
click at [595, 405] on button "Next" at bounding box center [717, 403] width 478 height 66
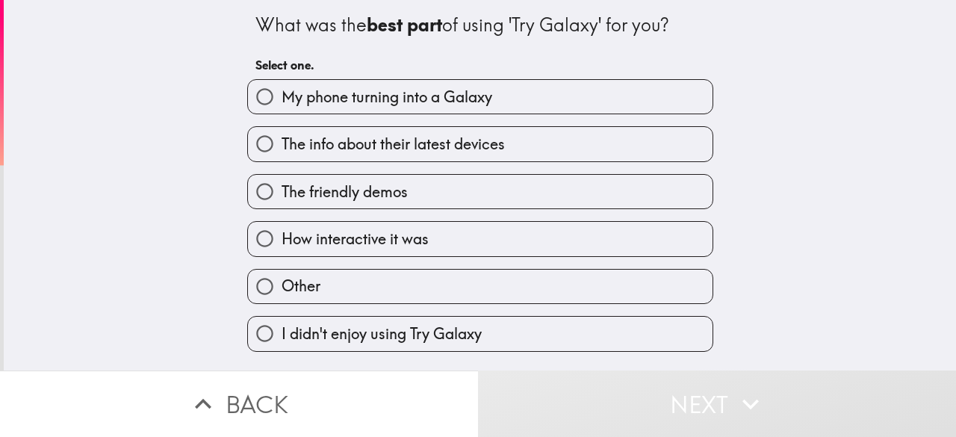
click at [653, 112] on label "My phone turning into a Galaxy" at bounding box center [480, 97] width 465 height 34
click at [282, 112] on input "My phone turning into a Galaxy" at bounding box center [265, 97] width 34 height 34
radio input "true"
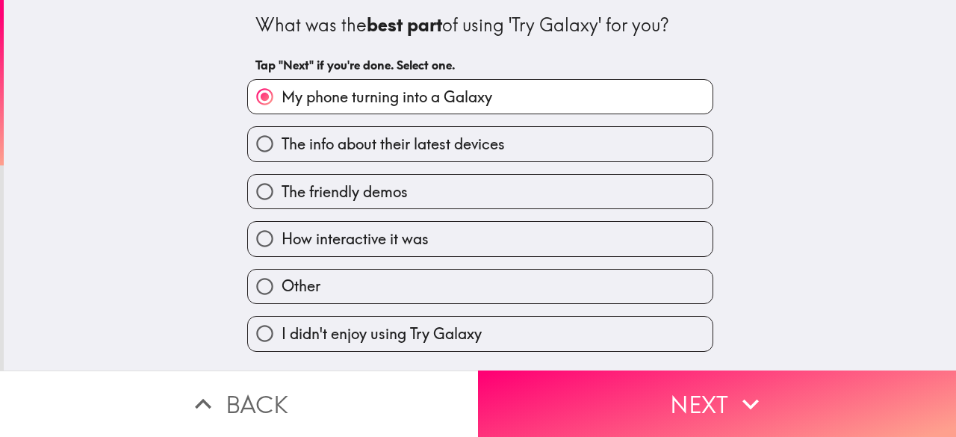
click at [583, 197] on label "The friendly demos" at bounding box center [480, 192] width 465 height 34
click at [282, 197] on input "The friendly demos" at bounding box center [265, 192] width 34 height 34
radio input "true"
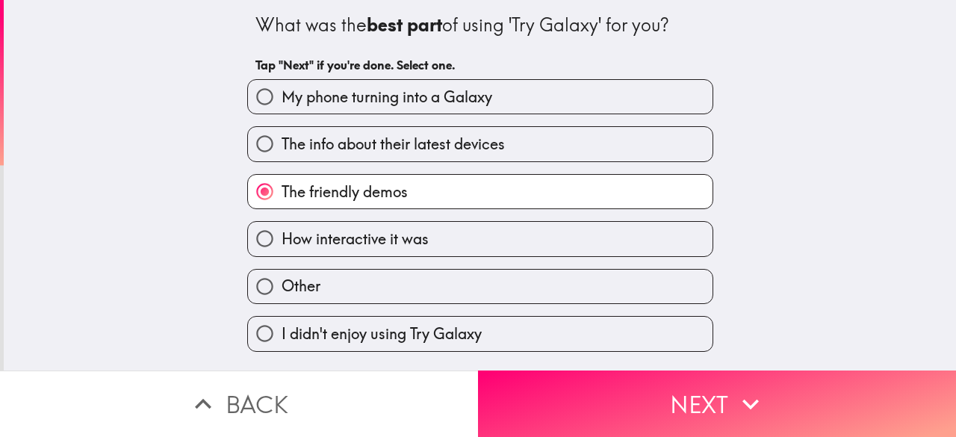
click at [652, 111] on label "My phone turning into a Galaxy" at bounding box center [480, 97] width 465 height 34
click at [282, 111] on input "My phone turning into a Galaxy" at bounding box center [265, 97] width 34 height 34
radio input "true"
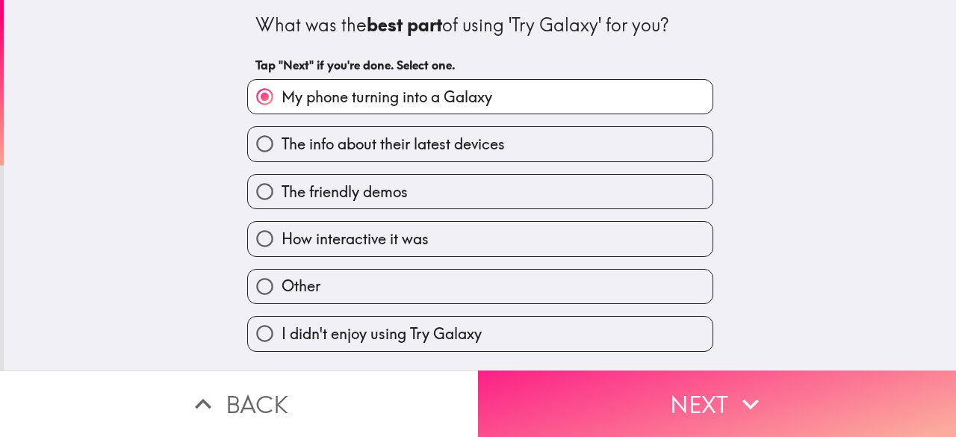
click at [589, 408] on button "Next" at bounding box center [717, 403] width 478 height 66
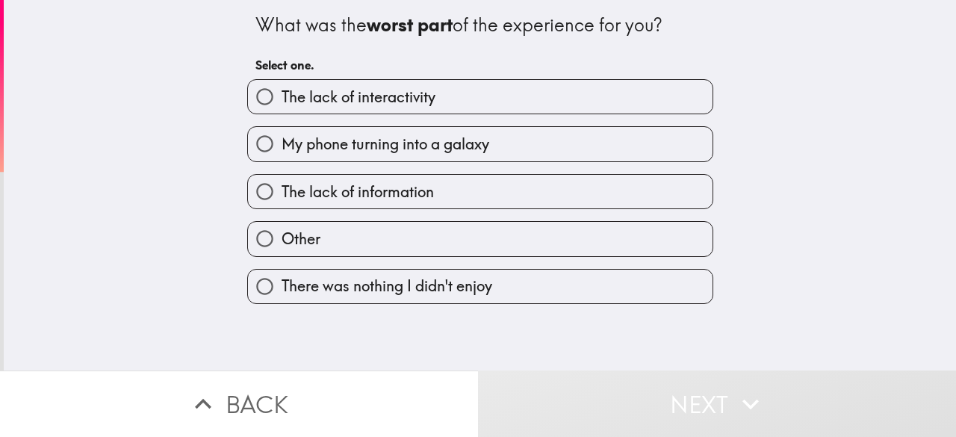
click at [591, 185] on label "The lack of information" at bounding box center [480, 192] width 465 height 34
click at [282, 185] on input "The lack of information" at bounding box center [265, 192] width 34 height 34
radio input "true"
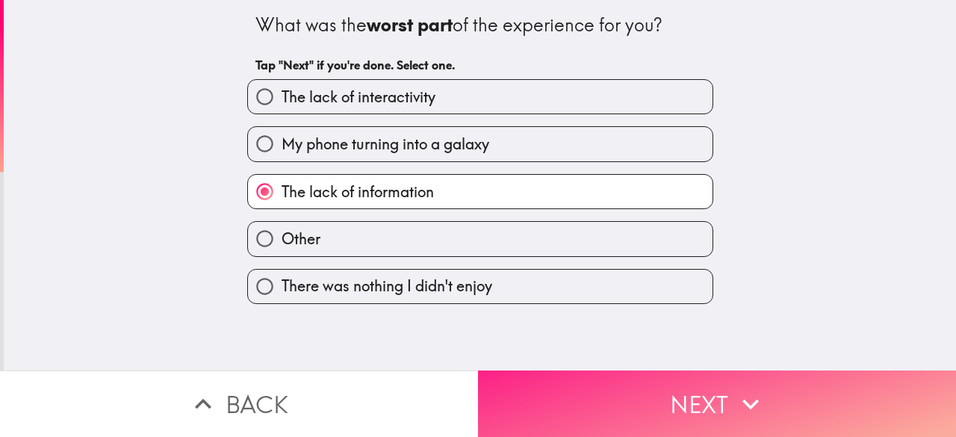
click at [556, 400] on button "Next" at bounding box center [717, 403] width 478 height 66
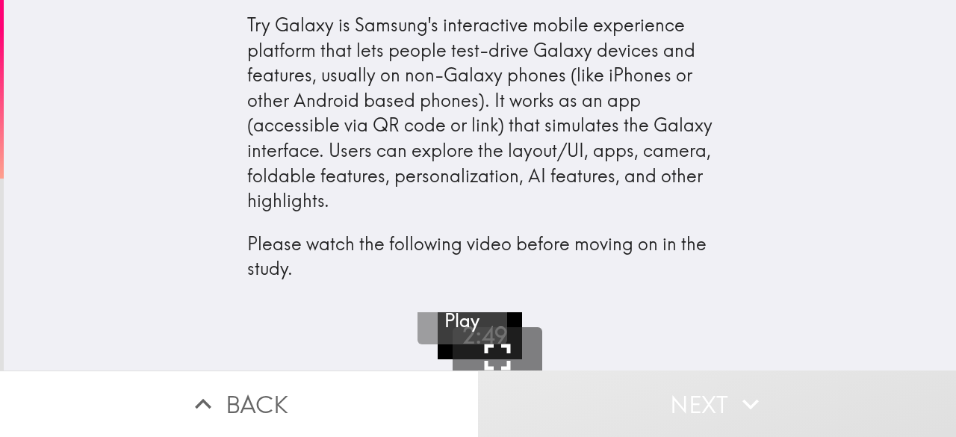
click at [459, 332] on h5 "Play" at bounding box center [461, 320] width 35 height 25
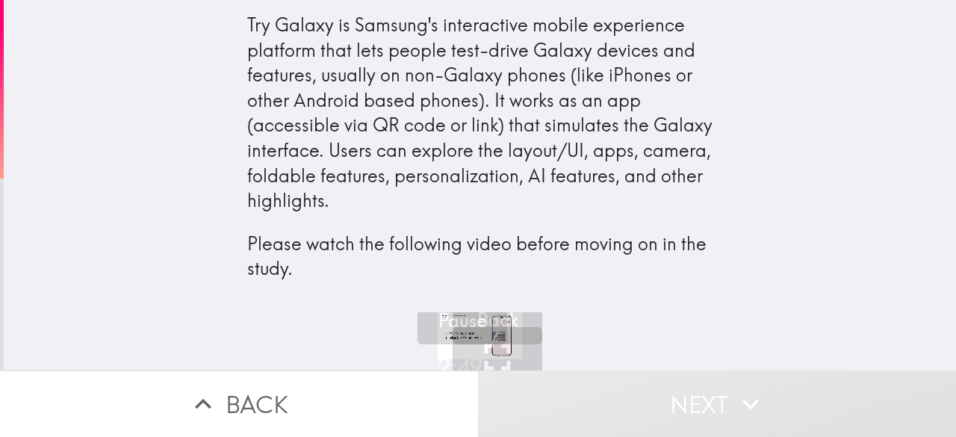
click at [821, 424] on button "Next" at bounding box center [717, 403] width 478 height 66
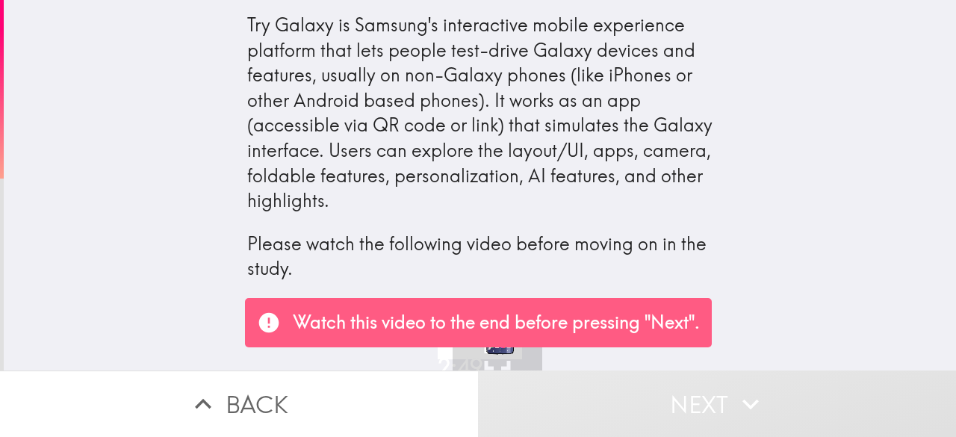
click at [859, 288] on div "Try Galaxy is Samsung's interactive mobile experience platform that lets people…" at bounding box center [480, 156] width 952 height 312
click at [876, 178] on div "Try Galaxy is Samsung's interactive mobile experience platform that lets people…" at bounding box center [480, 156] width 952 height 312
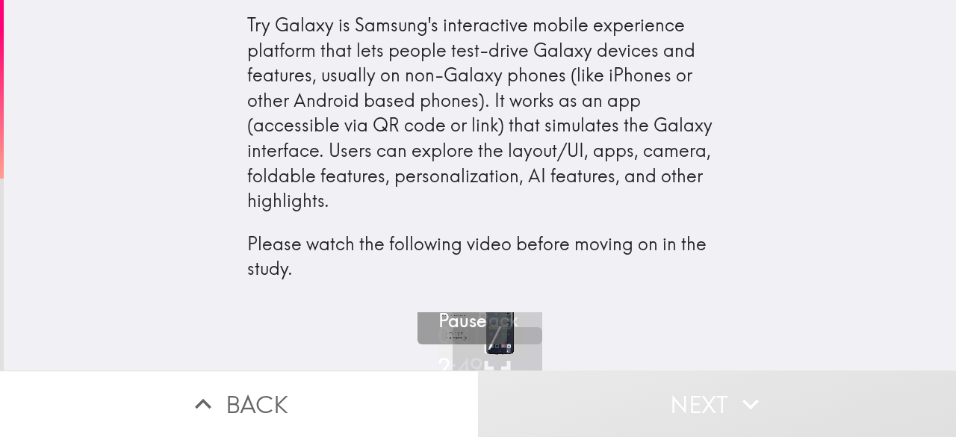
click at [482, 330] on button "Pause" at bounding box center [463, 300] width 90 height 90
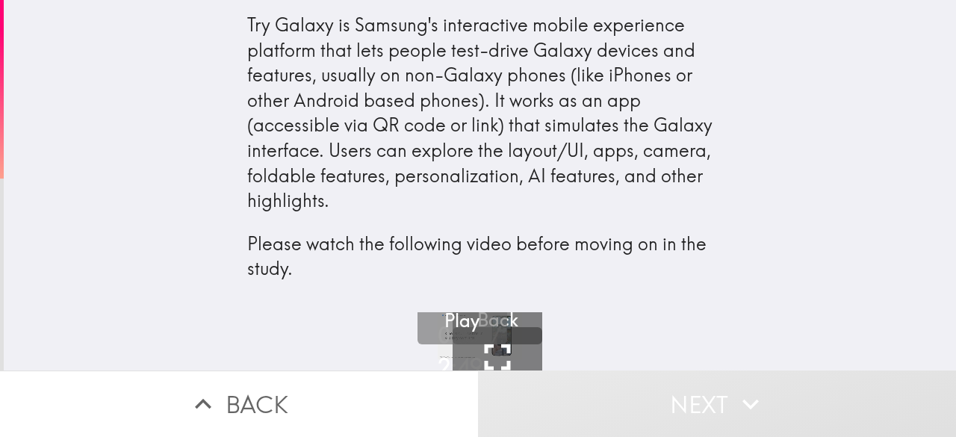
click at [489, 330] on button "Play" at bounding box center [463, 300] width 90 height 90
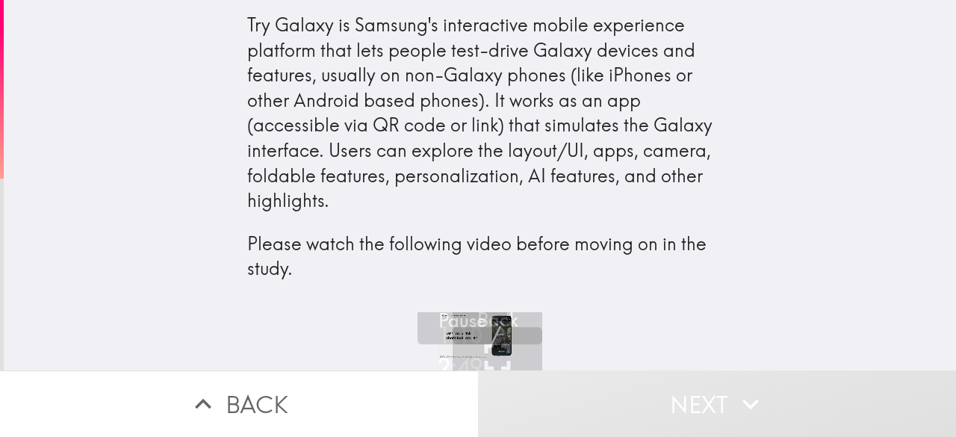
click at [758, 406] on icon "button" at bounding box center [750, 404] width 33 height 33
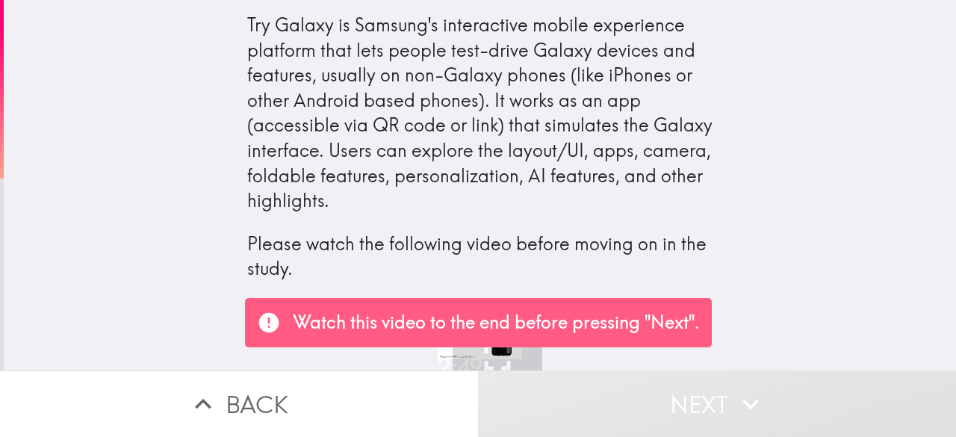
click at [788, 220] on div "Try Galaxy is Samsung's interactive mobile experience platform that lets people…" at bounding box center [480, 156] width 952 height 312
click at [606, 321] on p "Watch this video to the end before pressing "Next"." at bounding box center [496, 322] width 407 height 25
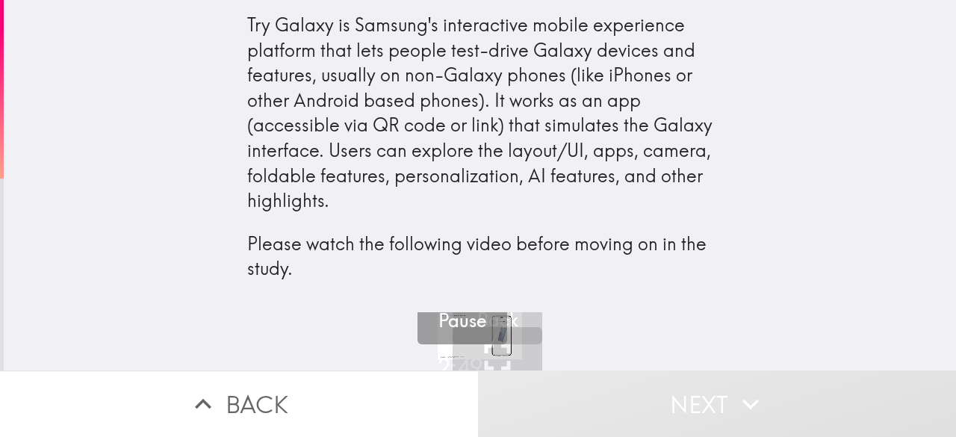
click at [479, 320] on button "Pause" at bounding box center [463, 300] width 90 height 90
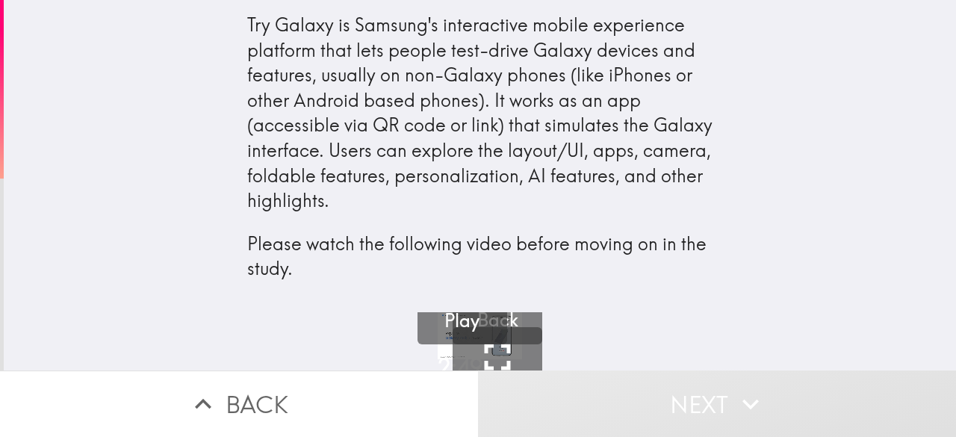
click at [708, 391] on button "Next" at bounding box center [717, 403] width 478 height 66
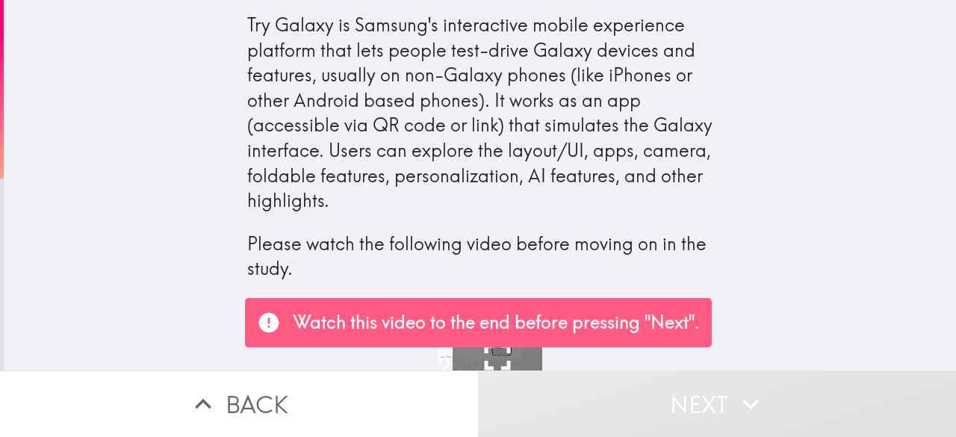
click at [870, 250] on div "Try Galaxy is Samsung's interactive mobile experience platform that lets people…" at bounding box center [480, 156] width 952 height 312
click at [599, 325] on p "Watch this video to the end before pressing "Next"." at bounding box center [496, 322] width 407 height 25
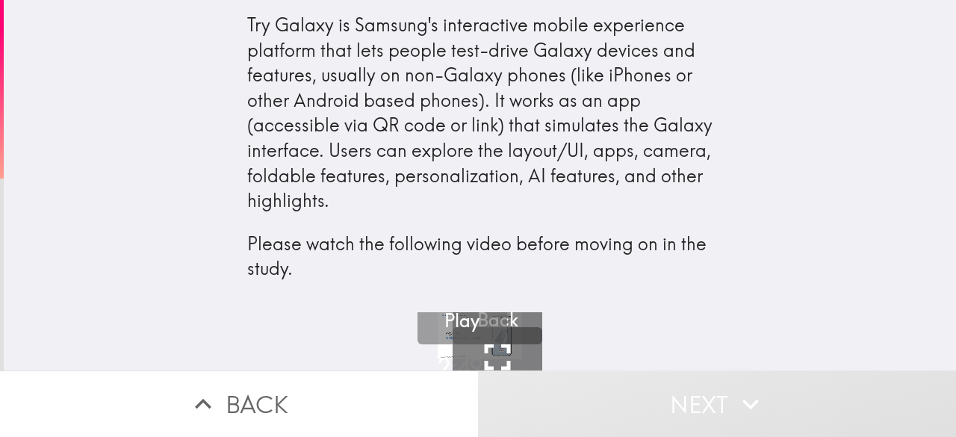
click at [479, 335] on button "Play" at bounding box center [463, 300] width 90 height 90
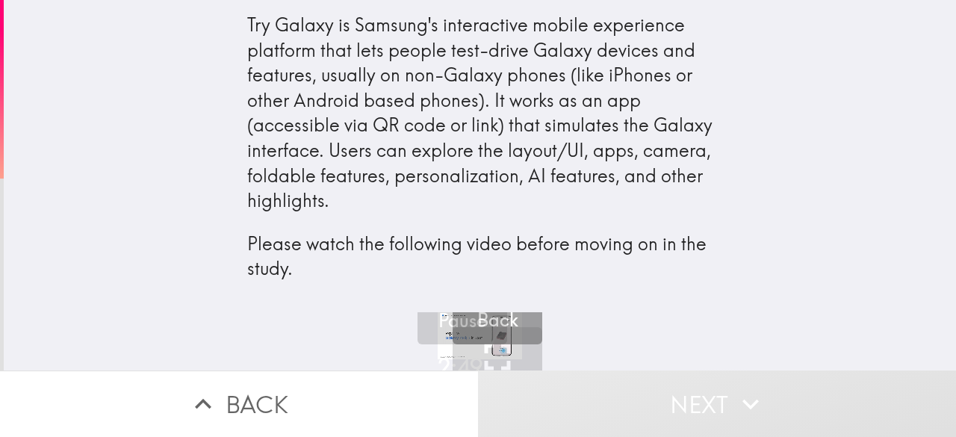
click at [515, 336] on button "10 Back" at bounding box center [498, 300] width 90 height 90
click at [513, 340] on button "10 Back" at bounding box center [498, 300] width 90 height 90
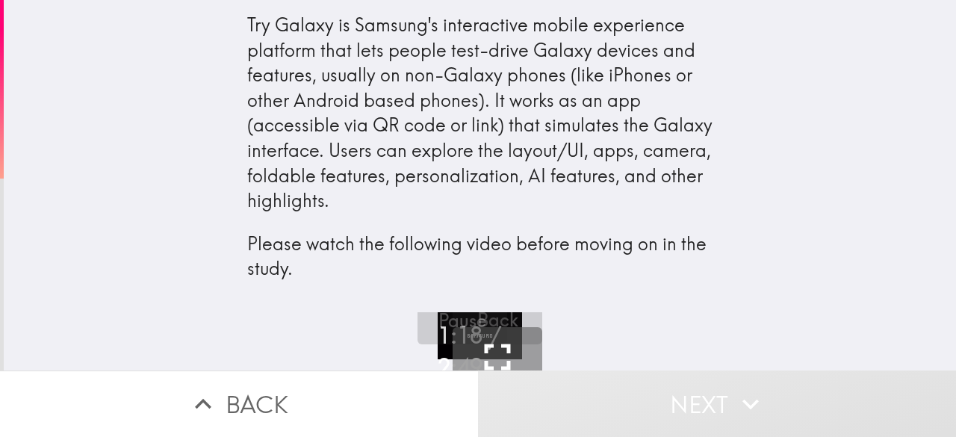
click at [514, 346] on div "Fullscreen" at bounding box center [497, 372] width 81 height 66
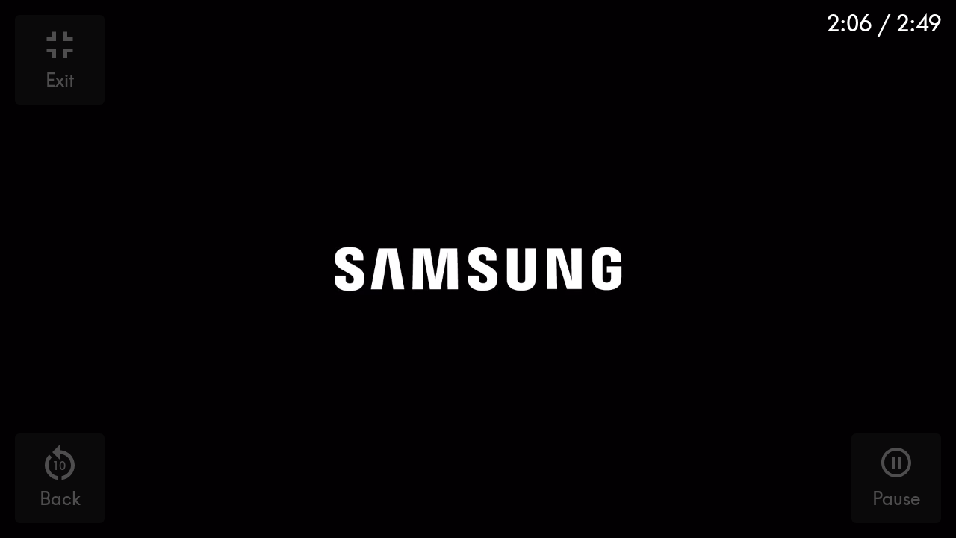
click at [921, 294] on video "button" at bounding box center [478, 269] width 956 height 538
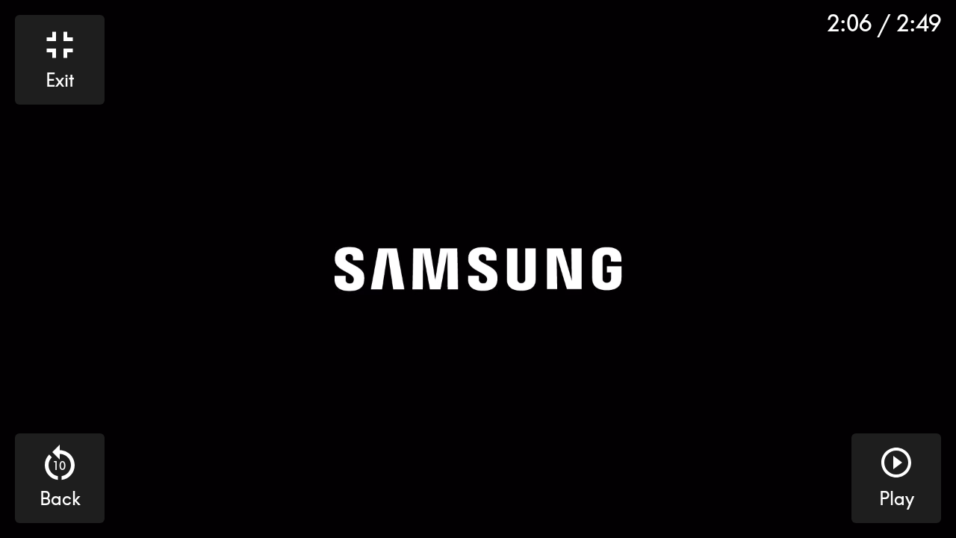
click at [916, 306] on video "button" at bounding box center [478, 269] width 956 height 538
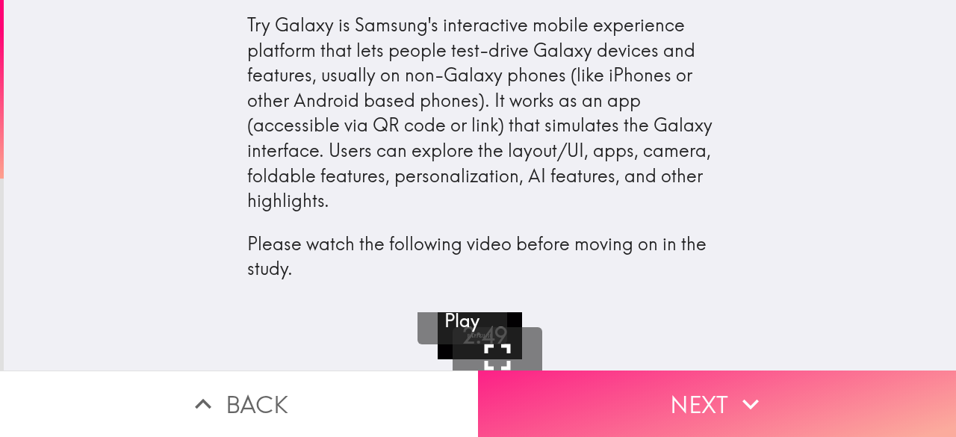
click at [816, 394] on button "Next" at bounding box center [717, 403] width 478 height 66
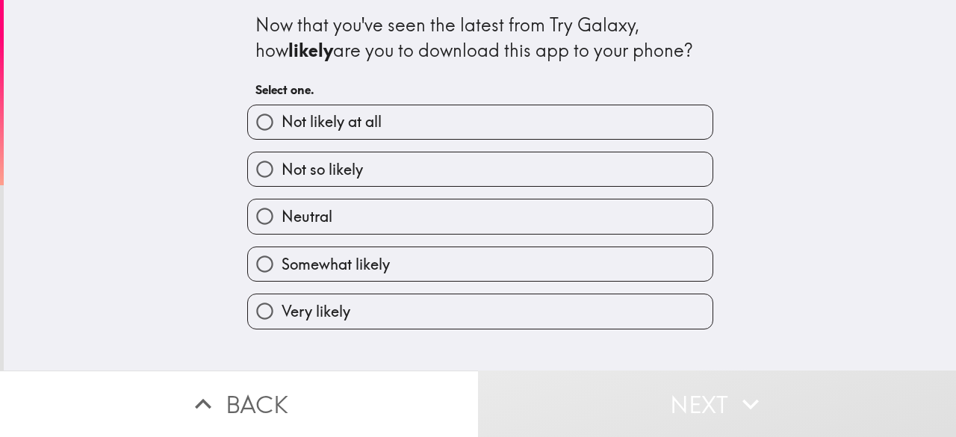
click at [627, 313] on label "Very likely" at bounding box center [480, 311] width 465 height 34
click at [282, 313] on input "Very likely" at bounding box center [265, 311] width 34 height 34
radio input "true"
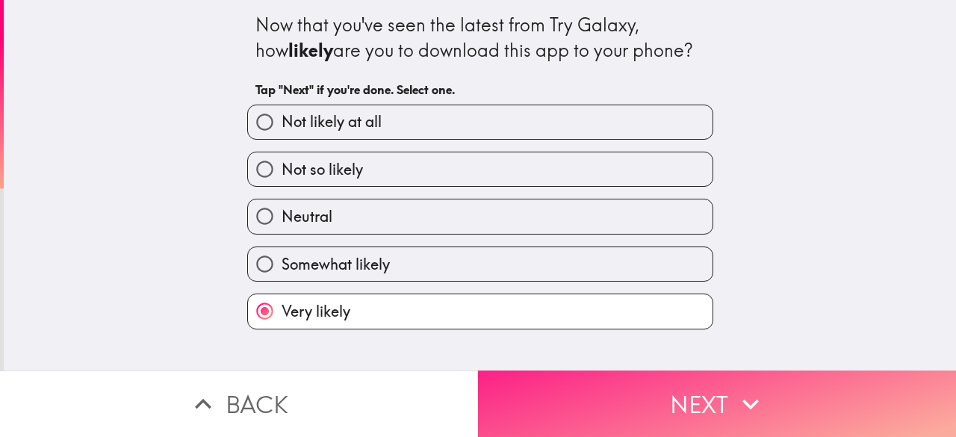
click at [720, 397] on button "Next" at bounding box center [717, 403] width 478 height 66
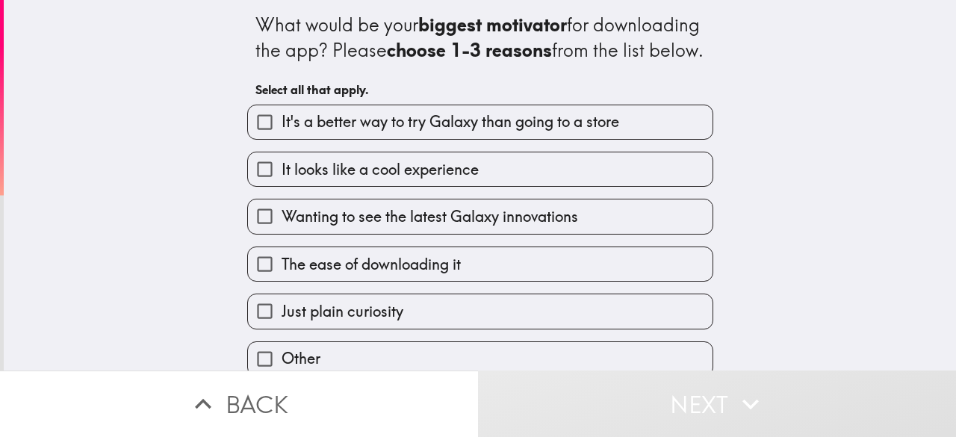
click at [612, 186] on label "It looks like a cool experience" at bounding box center [480, 169] width 465 height 34
click at [282, 186] on input "It looks like a cool experience" at bounding box center [265, 169] width 34 height 34
checkbox input "true"
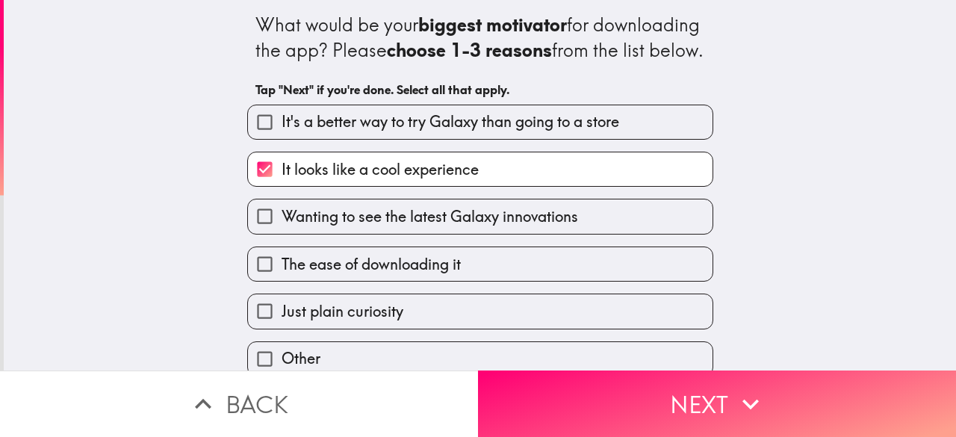
click at [580, 281] on label "The ease of downloading it" at bounding box center [480, 264] width 465 height 34
click at [282, 281] on input "The ease of downloading it" at bounding box center [265, 264] width 34 height 34
checkbox input "true"
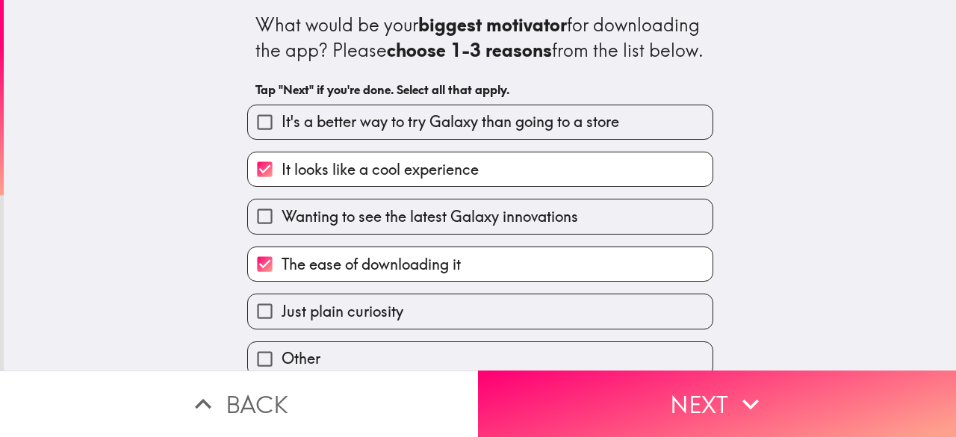
click at [645, 139] on label "It's a better way to try Galaxy than going to a store" at bounding box center [480, 122] width 465 height 34
click at [282, 139] on input "It's a better way to try Galaxy than going to a store" at bounding box center [265, 122] width 34 height 34
checkbox input "true"
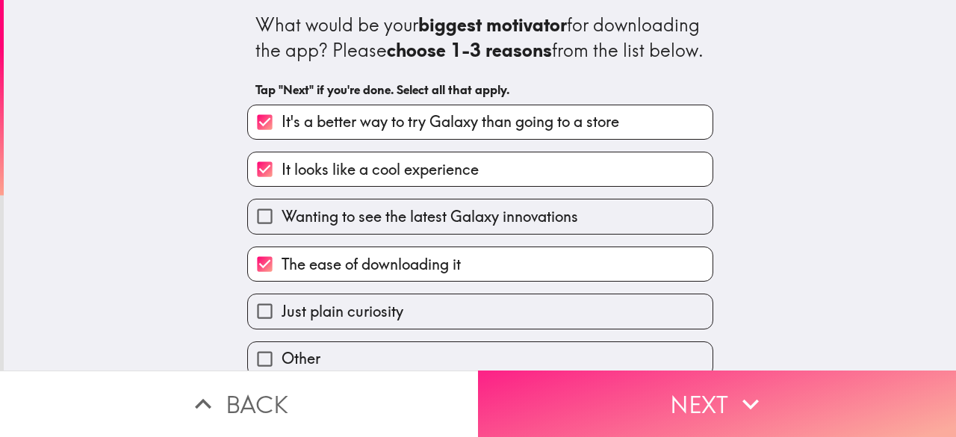
click at [692, 384] on button "Next" at bounding box center [717, 403] width 478 height 66
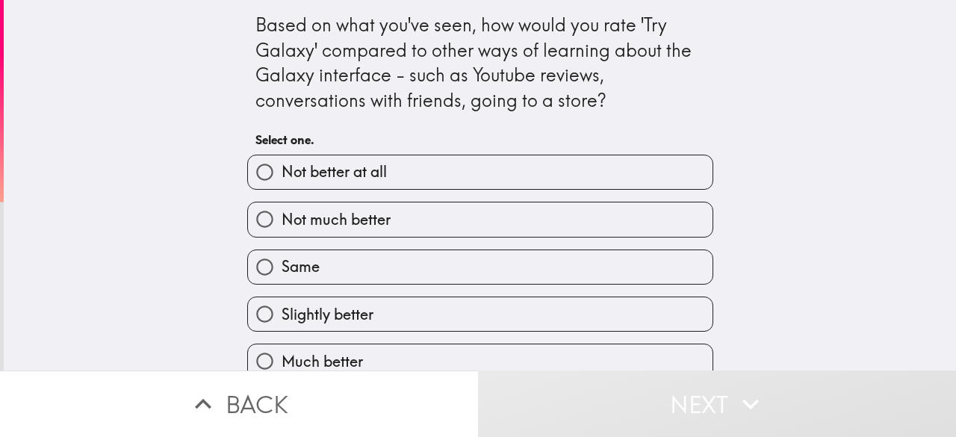
scroll to position [22, 0]
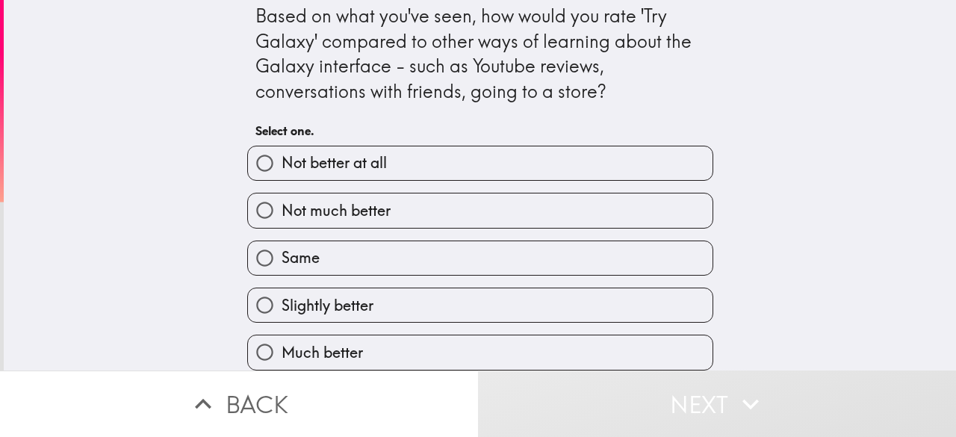
click at [633, 341] on label "Much better" at bounding box center [480, 352] width 465 height 34
click at [282, 341] on input "Much better" at bounding box center [265, 352] width 34 height 34
radio input "true"
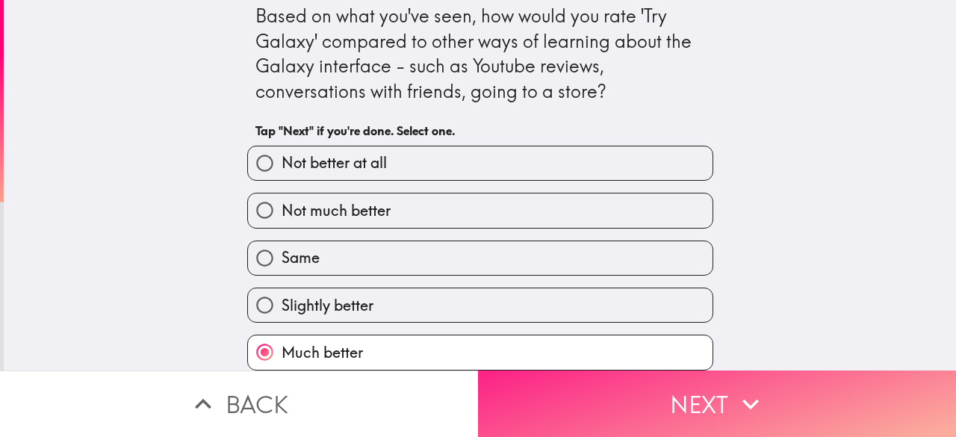
click at [689, 396] on button "Next" at bounding box center [717, 403] width 478 height 66
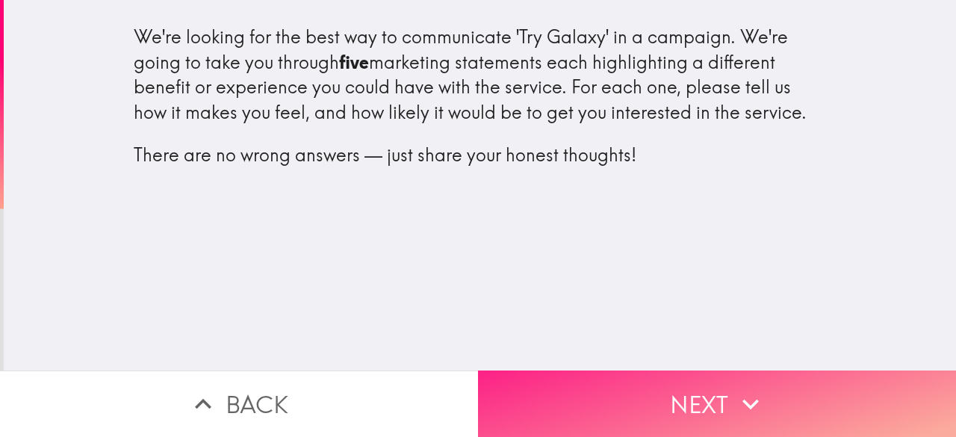
click at [775, 400] on button "Next" at bounding box center [717, 403] width 478 height 66
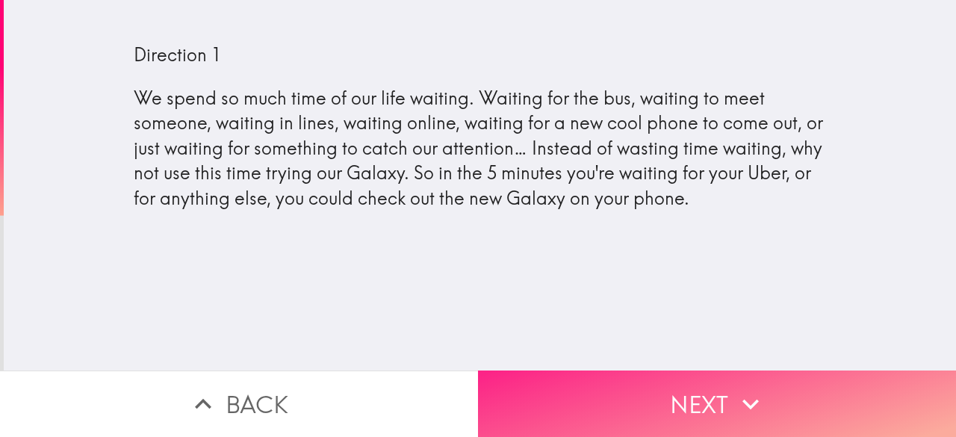
click at [855, 401] on button "Next" at bounding box center [717, 403] width 478 height 66
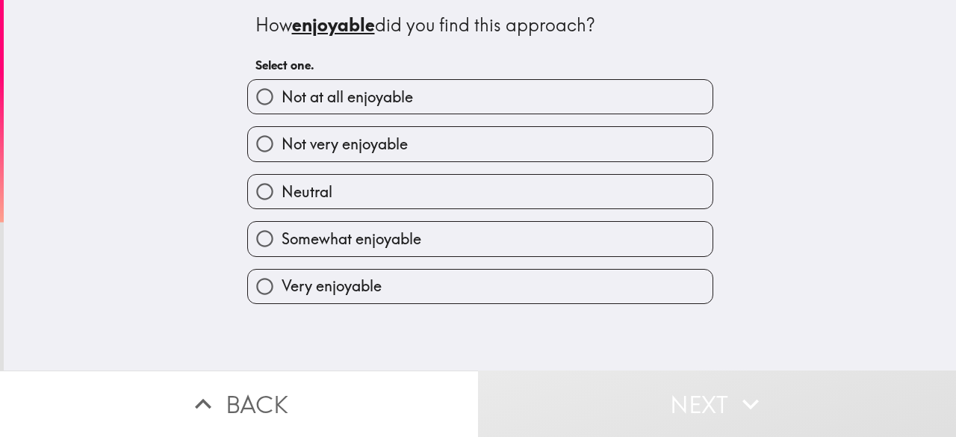
click at [634, 291] on label "Very enjoyable" at bounding box center [480, 287] width 465 height 34
click at [282, 291] on input "Very enjoyable" at bounding box center [265, 287] width 34 height 34
radio input "true"
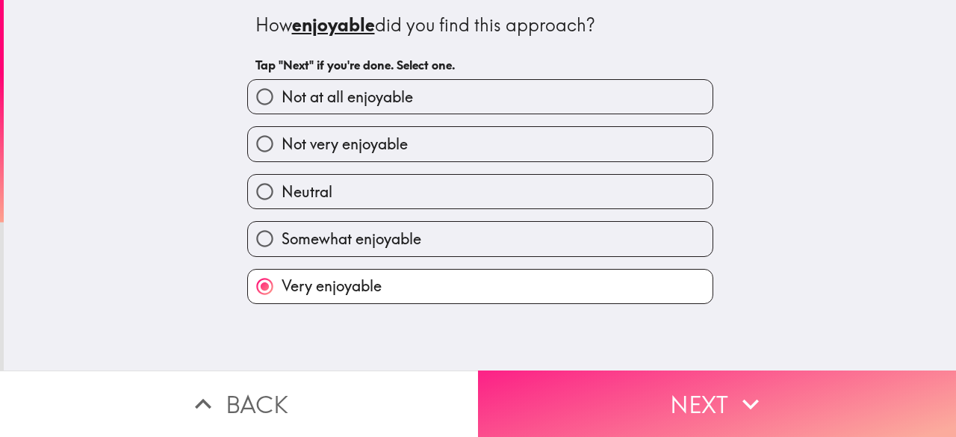
click at [789, 400] on button "Next" at bounding box center [717, 403] width 478 height 66
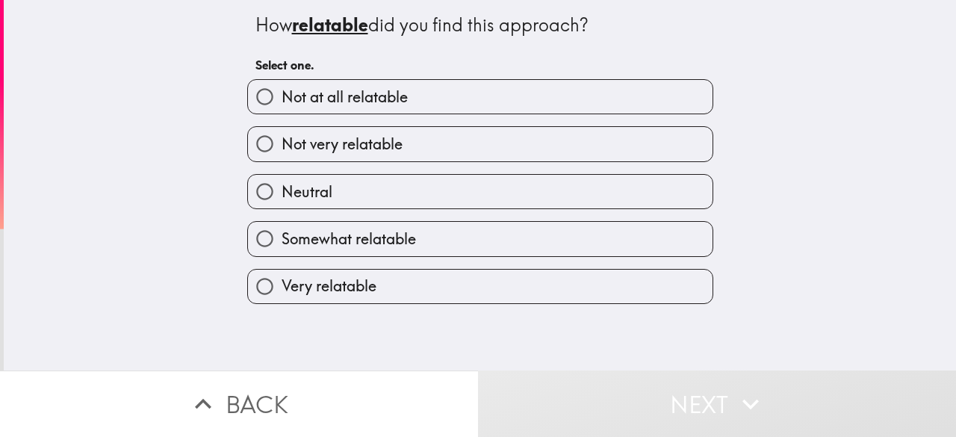
click at [625, 288] on label "Very relatable" at bounding box center [480, 287] width 465 height 34
click at [282, 288] on input "Very relatable" at bounding box center [265, 287] width 34 height 34
radio input "true"
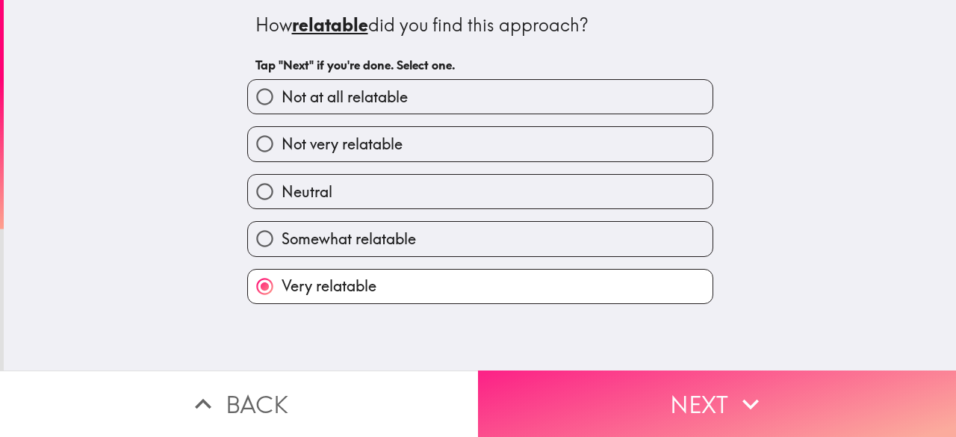
click at [796, 392] on button "Next" at bounding box center [717, 403] width 478 height 66
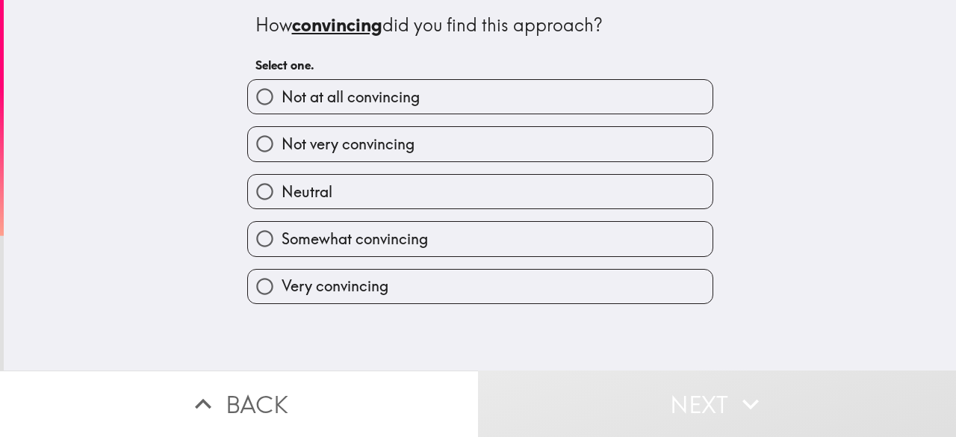
click at [614, 298] on label "Very convincing" at bounding box center [480, 287] width 465 height 34
click at [282, 298] on input "Very convincing" at bounding box center [265, 287] width 34 height 34
radio input "true"
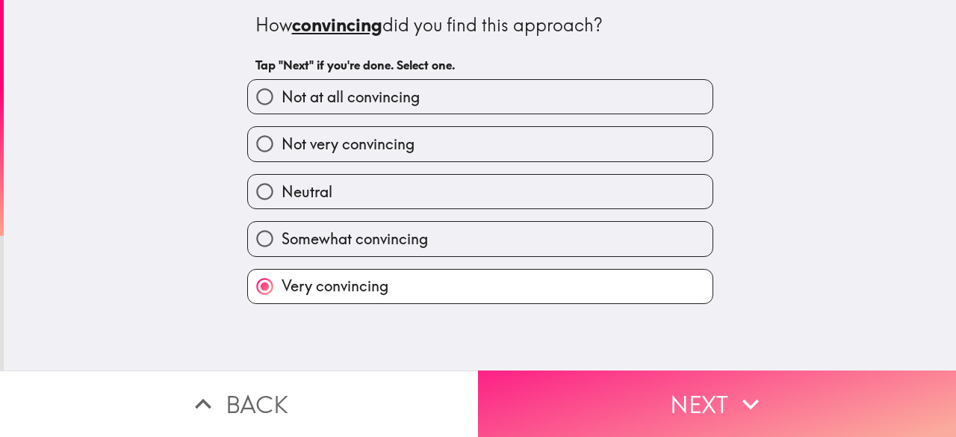
click at [788, 405] on button "Next" at bounding box center [717, 403] width 478 height 66
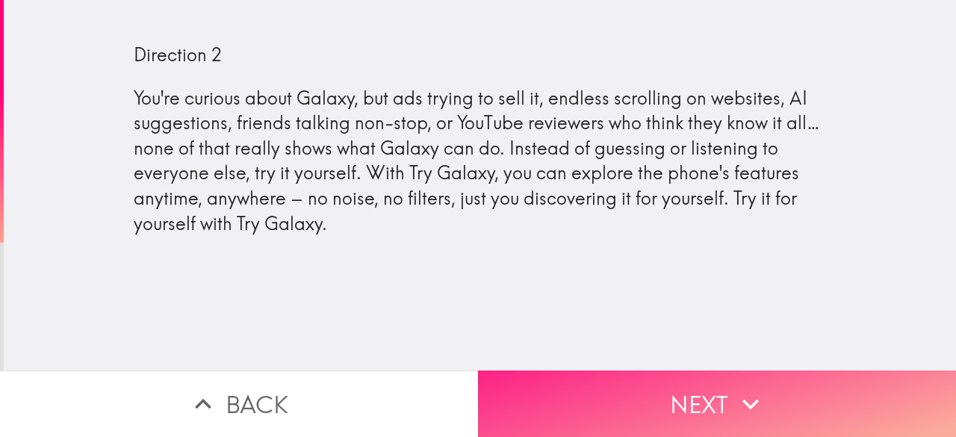
click at [757, 396] on icon "button" at bounding box center [750, 404] width 33 height 33
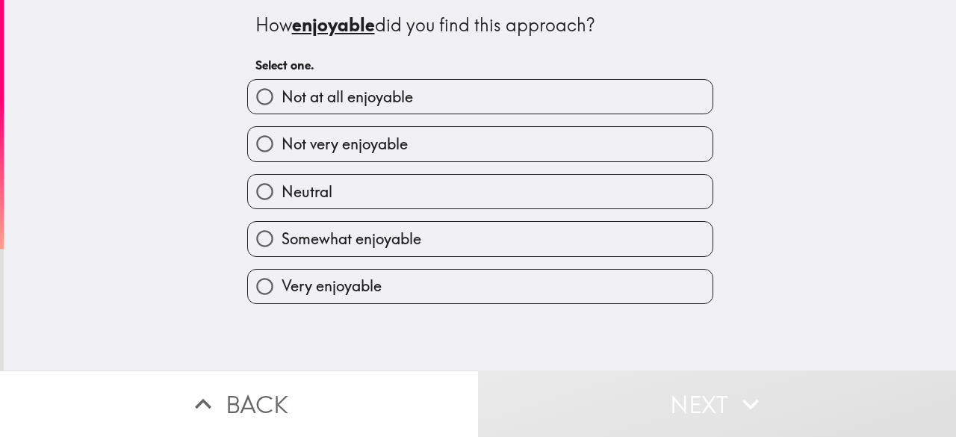
click at [612, 285] on label "Very enjoyable" at bounding box center [480, 287] width 465 height 34
click at [282, 285] on input "Very enjoyable" at bounding box center [265, 287] width 34 height 34
radio input "true"
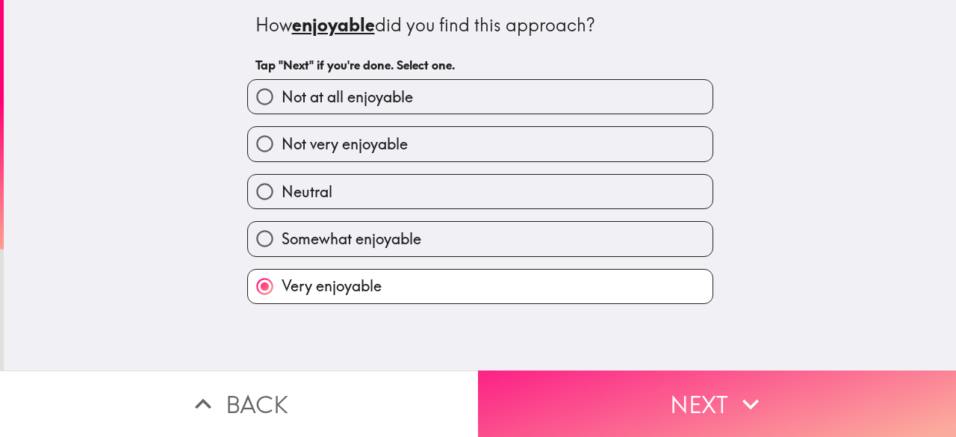
click at [730, 409] on button "Next" at bounding box center [717, 403] width 478 height 66
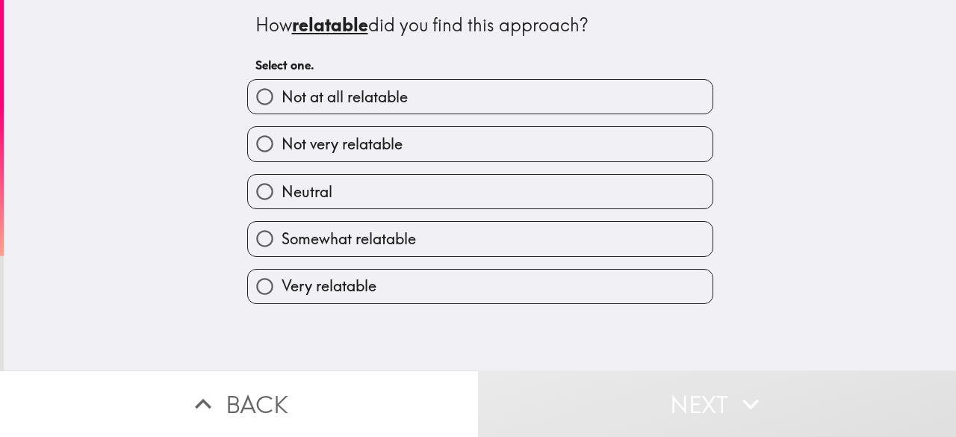
click at [617, 276] on label "Very relatable" at bounding box center [480, 287] width 465 height 34
click at [282, 276] on input "Very relatable" at bounding box center [265, 287] width 34 height 34
radio input "true"
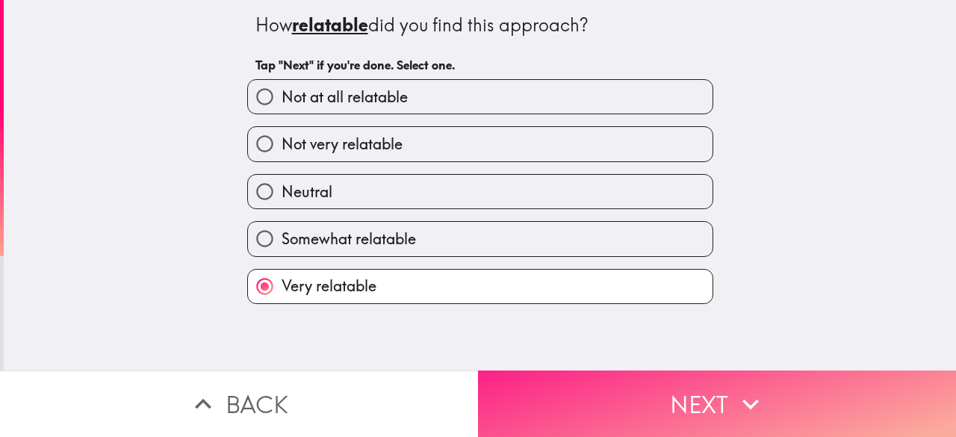
click at [736, 412] on button "Next" at bounding box center [717, 403] width 478 height 66
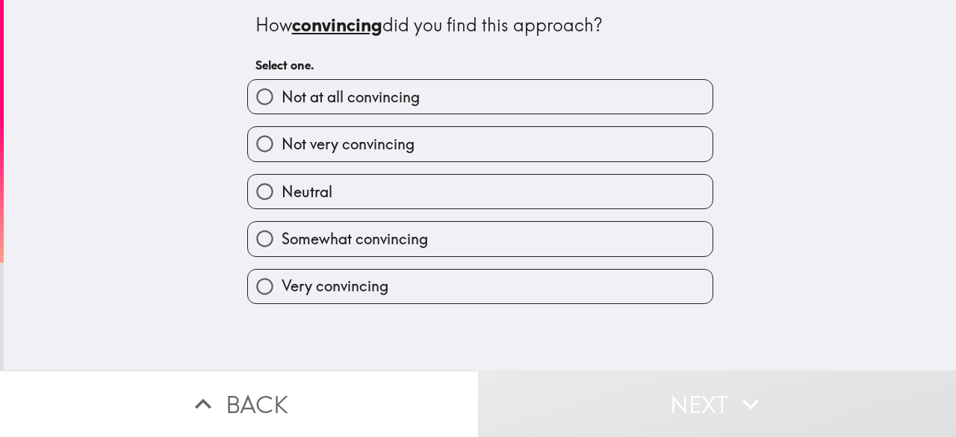
click at [607, 291] on label "Very convincing" at bounding box center [480, 287] width 465 height 34
click at [282, 291] on input "Very convincing" at bounding box center [265, 287] width 34 height 34
radio input "true"
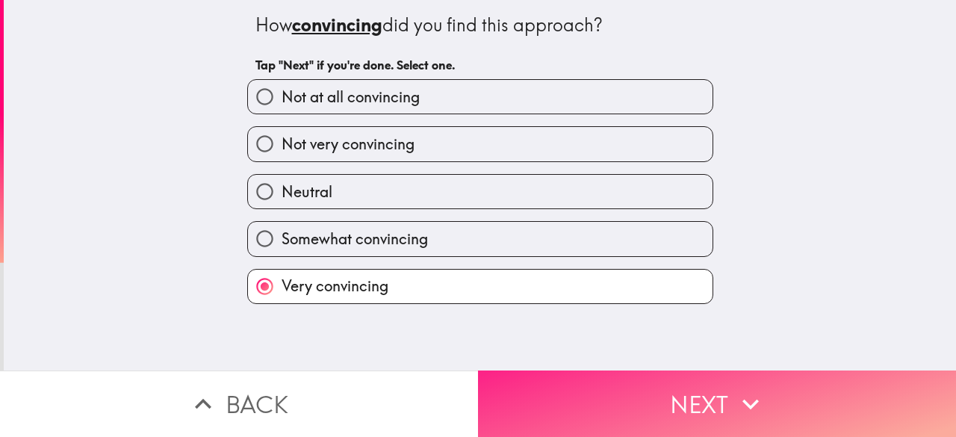
click at [709, 414] on button "Next" at bounding box center [717, 403] width 478 height 66
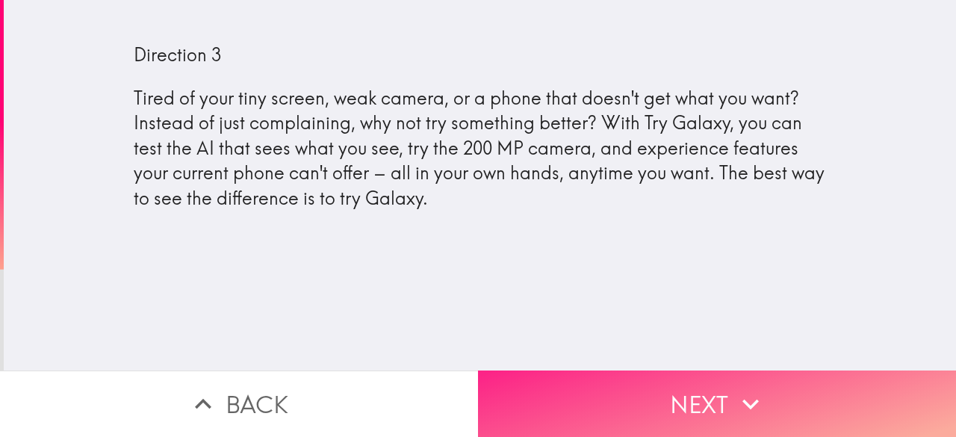
click at [723, 391] on button "Next" at bounding box center [717, 403] width 478 height 66
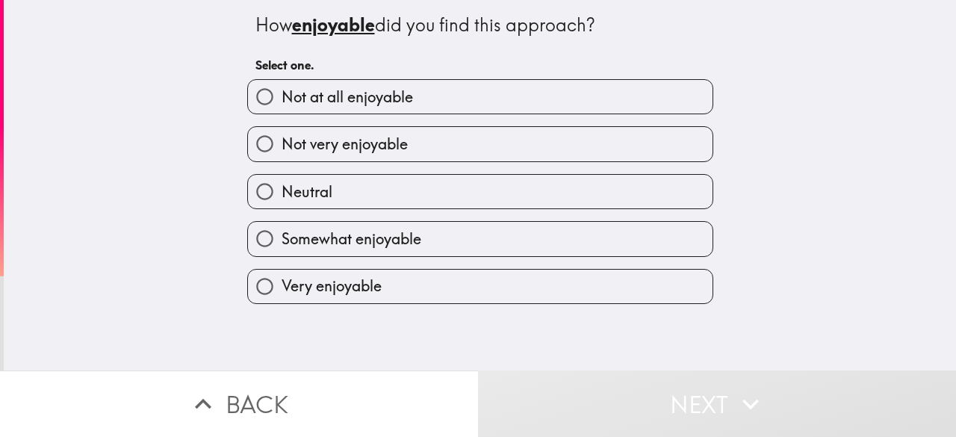
click at [657, 292] on label "Very enjoyable" at bounding box center [480, 287] width 465 height 34
click at [282, 292] on input "Very enjoyable" at bounding box center [265, 287] width 34 height 34
radio input "true"
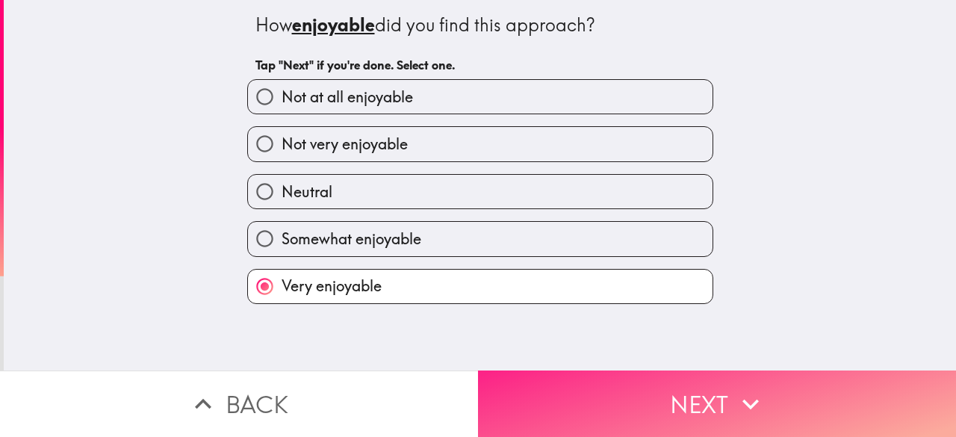
click at [725, 398] on button "Next" at bounding box center [717, 403] width 478 height 66
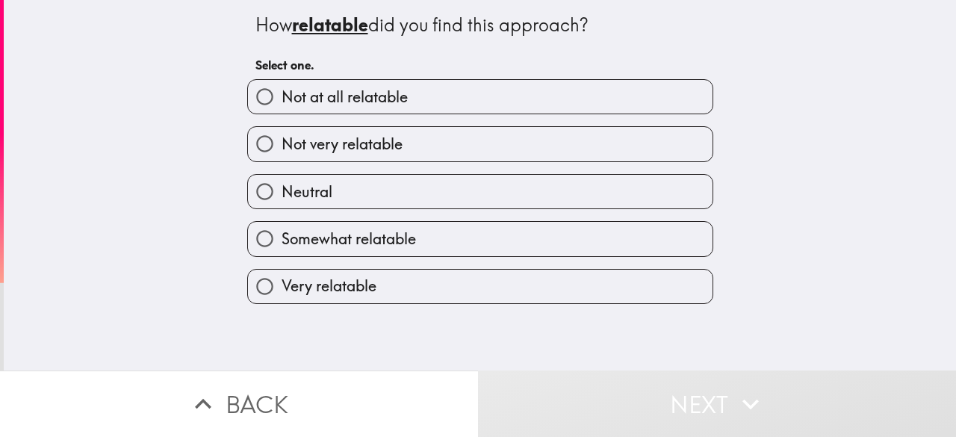
click at [660, 293] on label "Very relatable" at bounding box center [480, 287] width 465 height 34
click at [282, 293] on input "Very relatable" at bounding box center [265, 287] width 34 height 34
radio input "true"
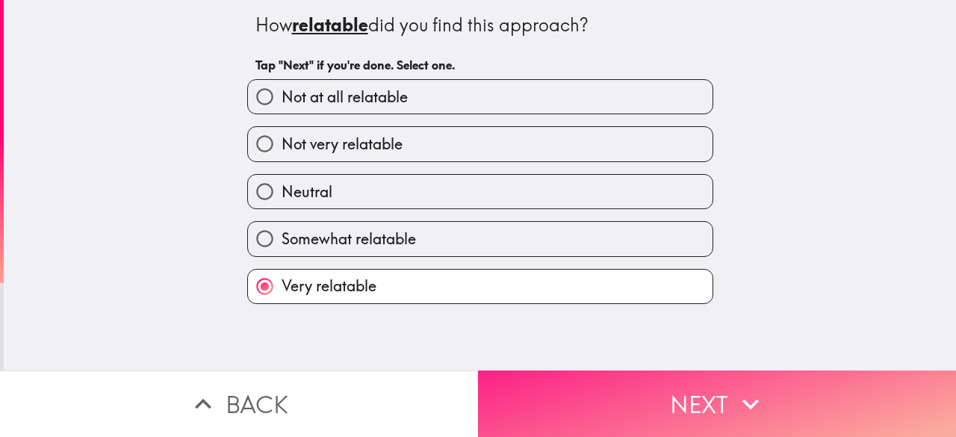
click at [704, 411] on button "Next" at bounding box center [717, 403] width 478 height 66
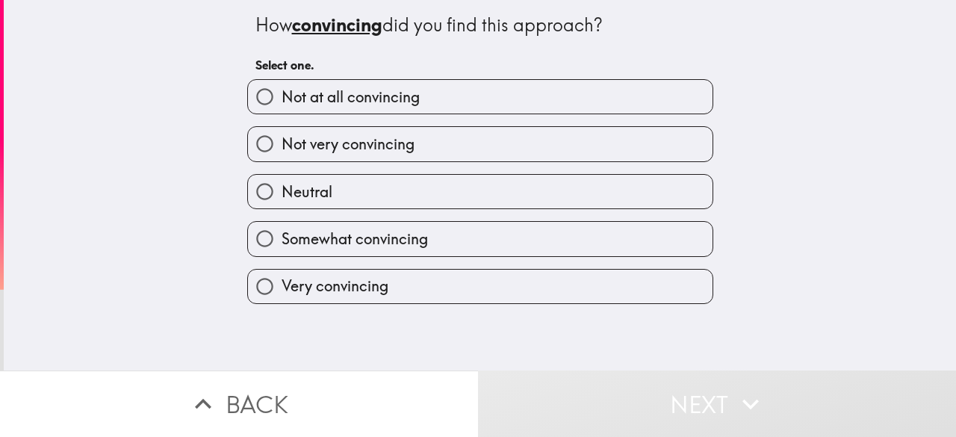
click at [651, 284] on label "Very convincing" at bounding box center [480, 287] width 465 height 34
click at [282, 284] on input "Very convincing" at bounding box center [265, 287] width 34 height 34
radio input "true"
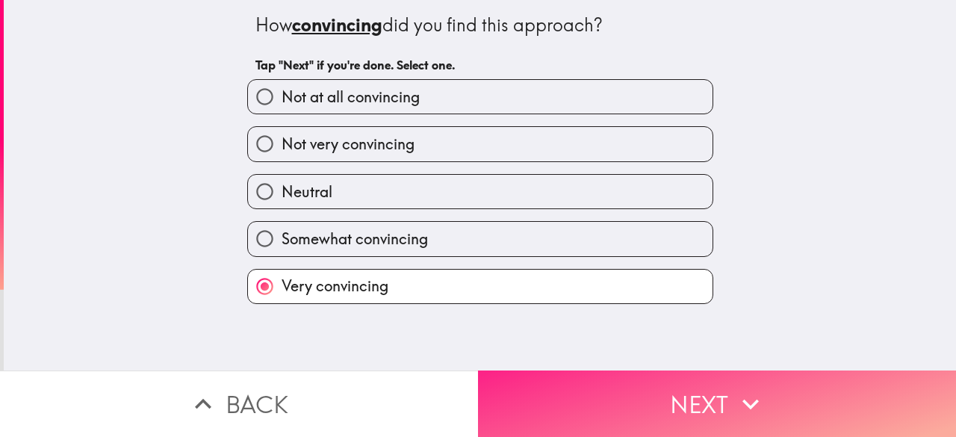
click at [692, 402] on button "Next" at bounding box center [717, 403] width 478 height 66
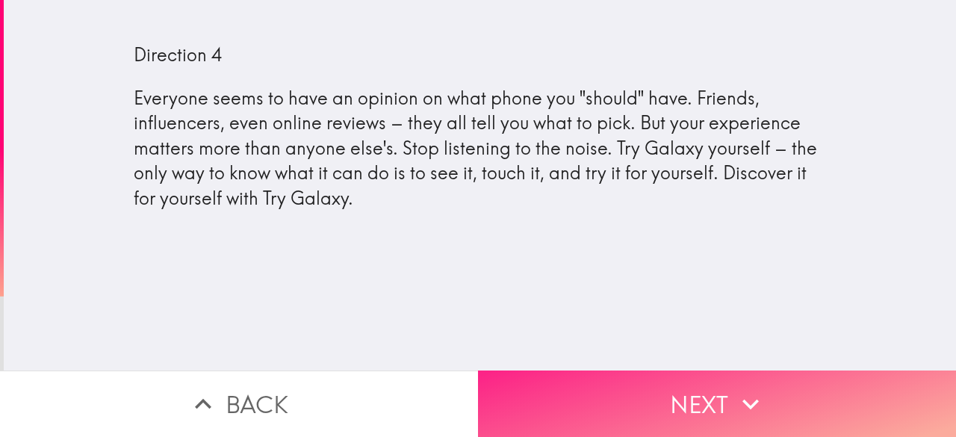
click at [700, 388] on button "Next" at bounding box center [717, 403] width 478 height 66
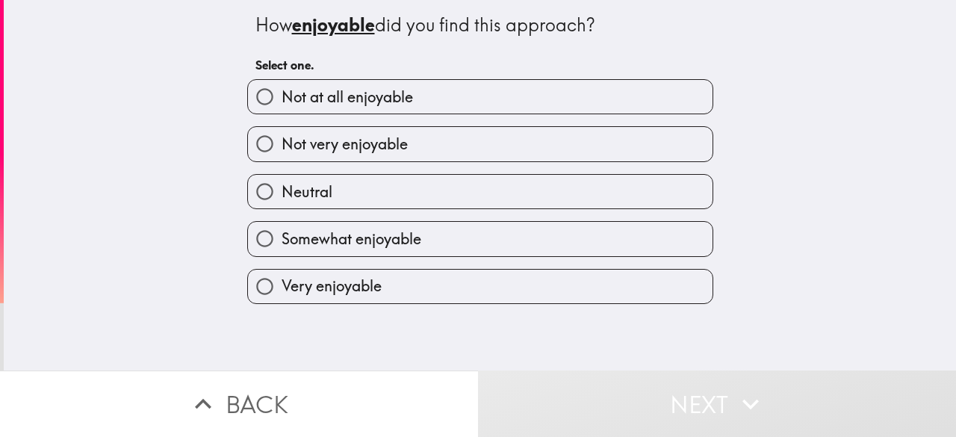
click at [636, 291] on label "Very enjoyable" at bounding box center [480, 287] width 465 height 34
click at [282, 291] on input "Very enjoyable" at bounding box center [265, 287] width 34 height 34
radio input "true"
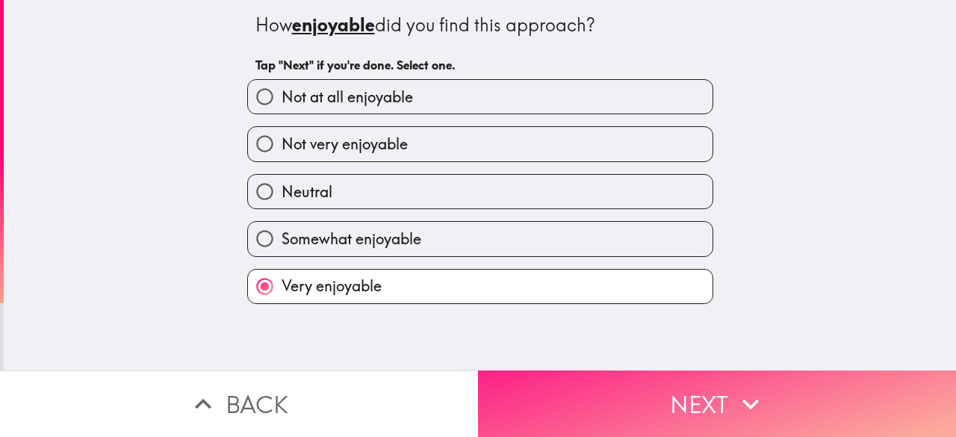
click at [679, 388] on button "Next" at bounding box center [717, 403] width 478 height 66
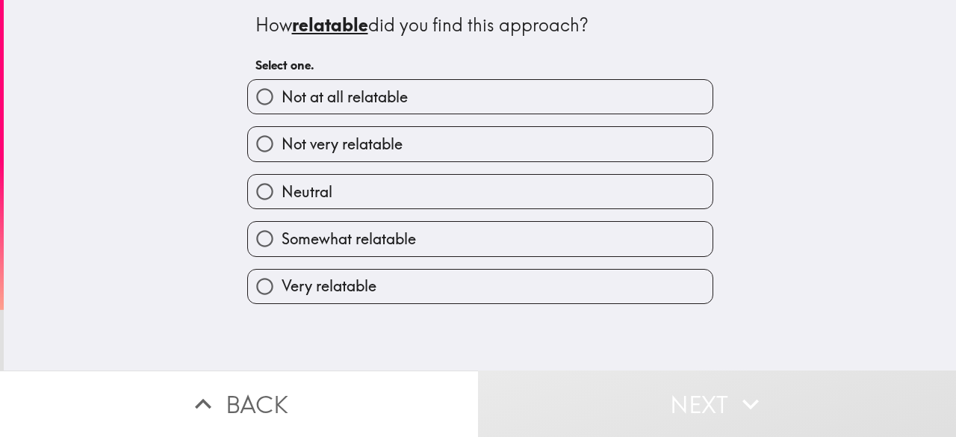
click at [648, 291] on label "Very relatable" at bounding box center [480, 287] width 465 height 34
click at [282, 291] on input "Very relatable" at bounding box center [265, 287] width 34 height 34
radio input "true"
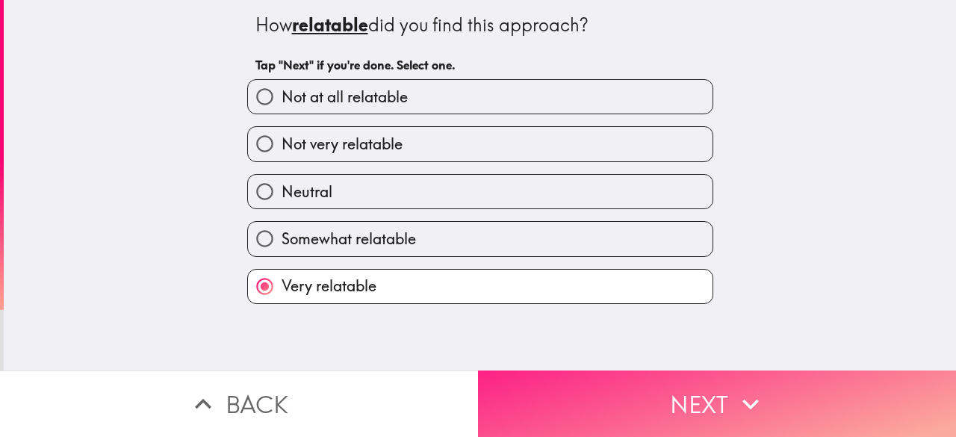
click at [667, 394] on button "Next" at bounding box center [717, 403] width 478 height 66
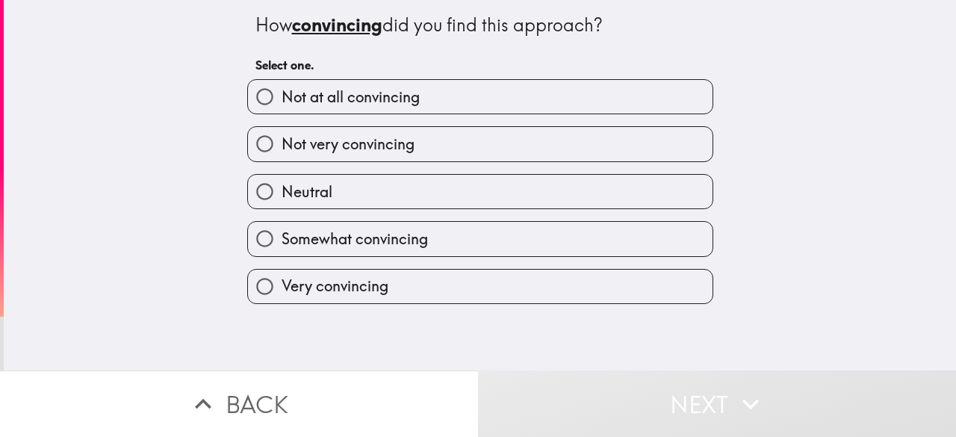
click at [634, 293] on label "Very convincing" at bounding box center [480, 287] width 465 height 34
click at [282, 293] on input "Very convincing" at bounding box center [265, 287] width 34 height 34
radio input "true"
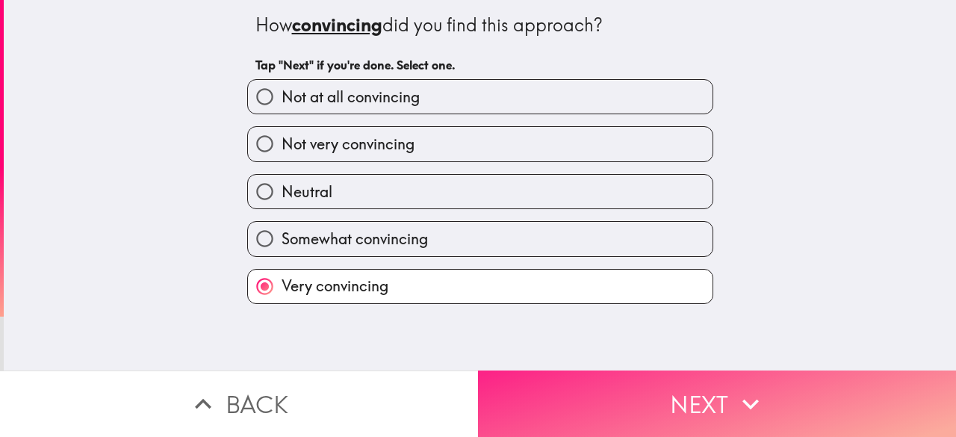
click at [678, 400] on button "Next" at bounding box center [717, 403] width 478 height 66
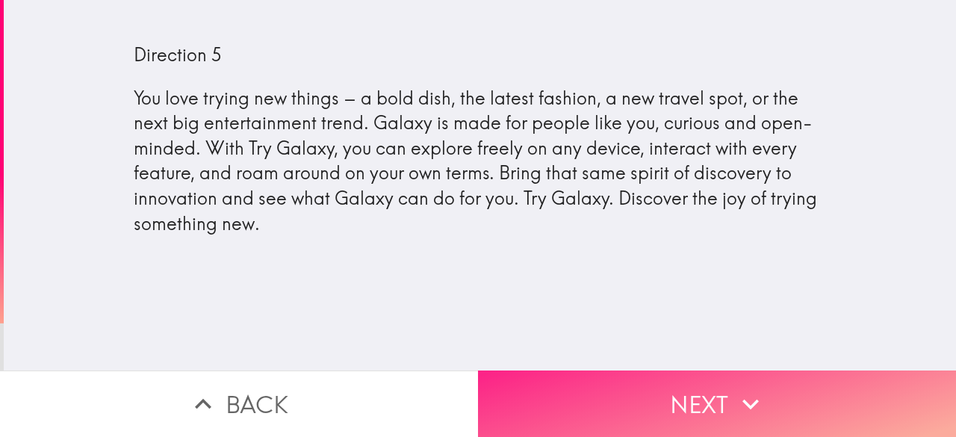
click at [681, 414] on button "Next" at bounding box center [717, 403] width 478 height 66
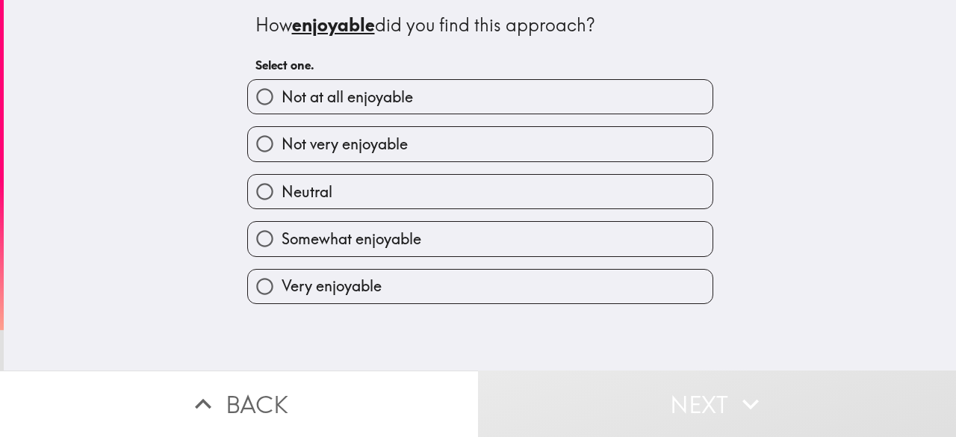
click at [665, 296] on label "Very enjoyable" at bounding box center [480, 287] width 465 height 34
click at [282, 296] on input "Very enjoyable" at bounding box center [265, 287] width 34 height 34
radio input "true"
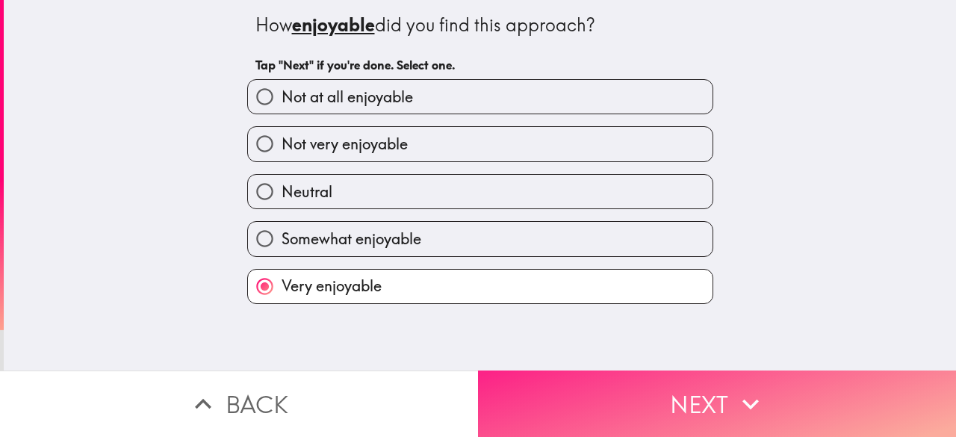
click at [685, 388] on button "Next" at bounding box center [717, 403] width 478 height 66
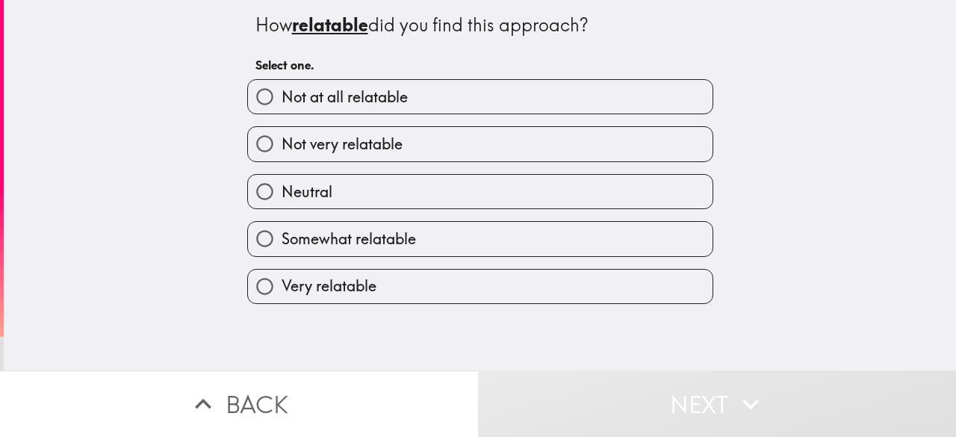
click at [653, 291] on label "Very relatable" at bounding box center [480, 287] width 465 height 34
click at [282, 291] on input "Very relatable" at bounding box center [265, 287] width 34 height 34
radio input "true"
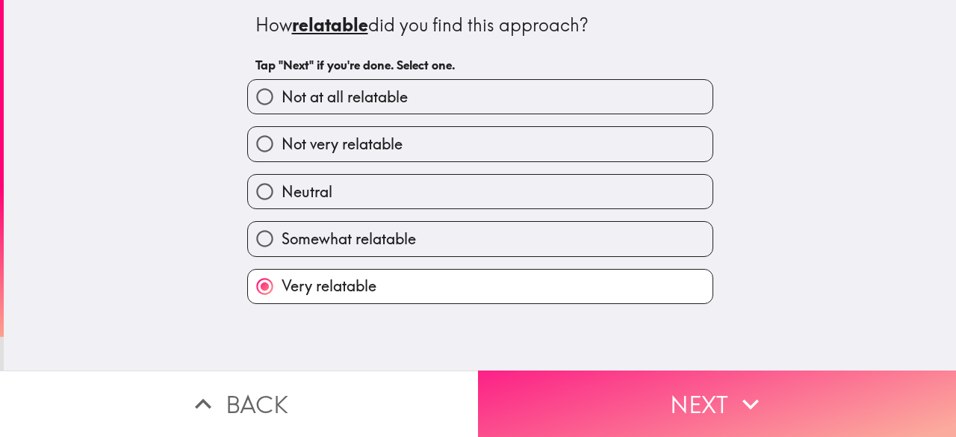
click at [679, 394] on button "Next" at bounding box center [717, 403] width 478 height 66
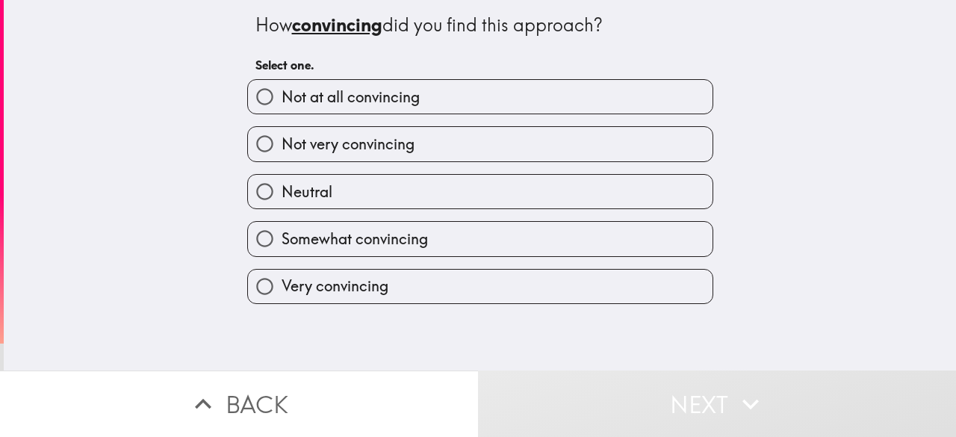
click at [657, 288] on label "Very convincing" at bounding box center [480, 287] width 465 height 34
click at [282, 288] on input "Very convincing" at bounding box center [265, 287] width 34 height 34
radio input "true"
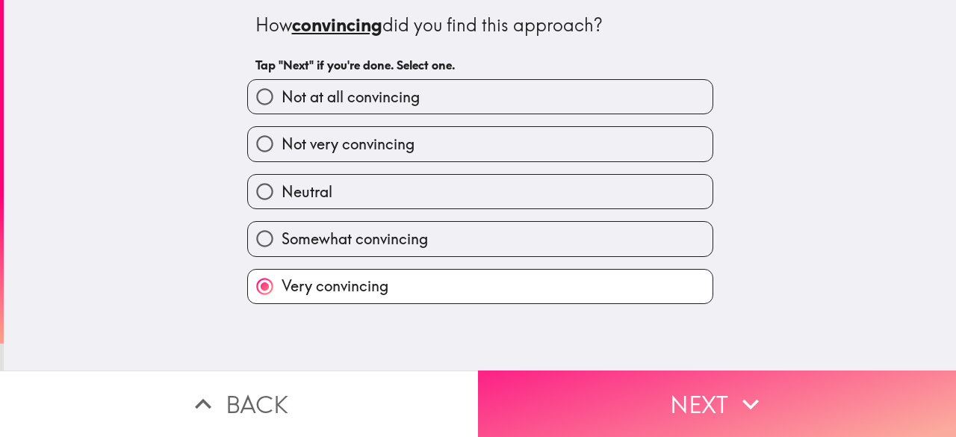
click at [672, 400] on button "Next" at bounding box center [717, 403] width 478 height 66
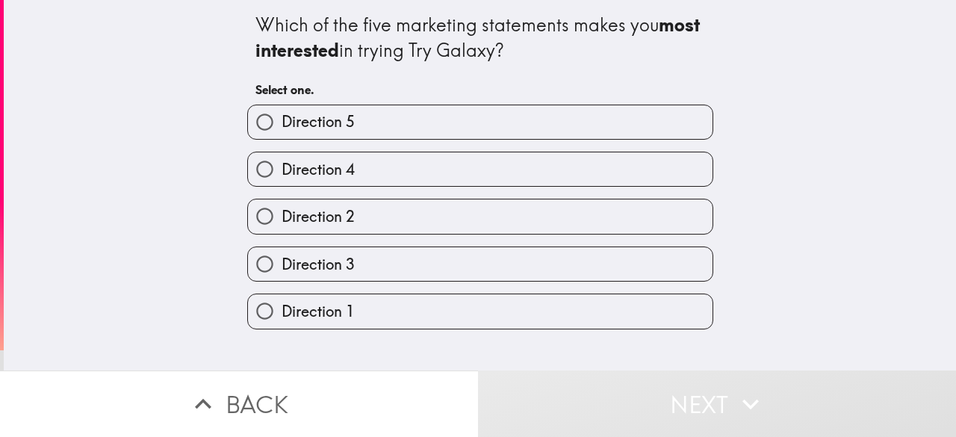
click at [623, 181] on label "Direction 4" at bounding box center [480, 169] width 465 height 34
click at [282, 181] on input "Direction 4" at bounding box center [265, 169] width 34 height 34
radio input "true"
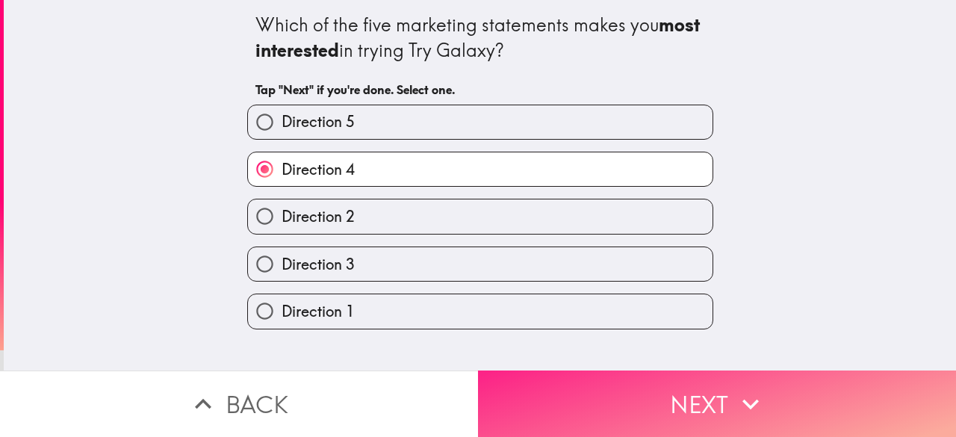
click at [683, 391] on button "Next" at bounding box center [717, 403] width 478 height 66
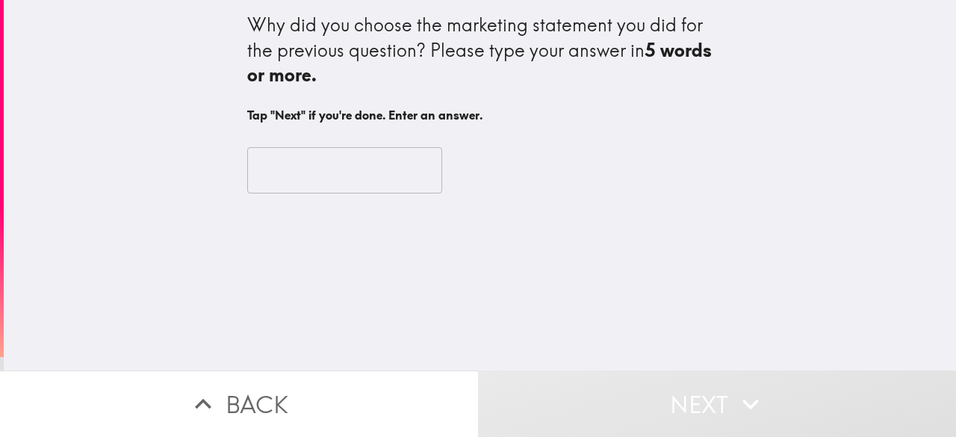
click at [354, 163] on input "text" at bounding box center [344, 170] width 195 height 46
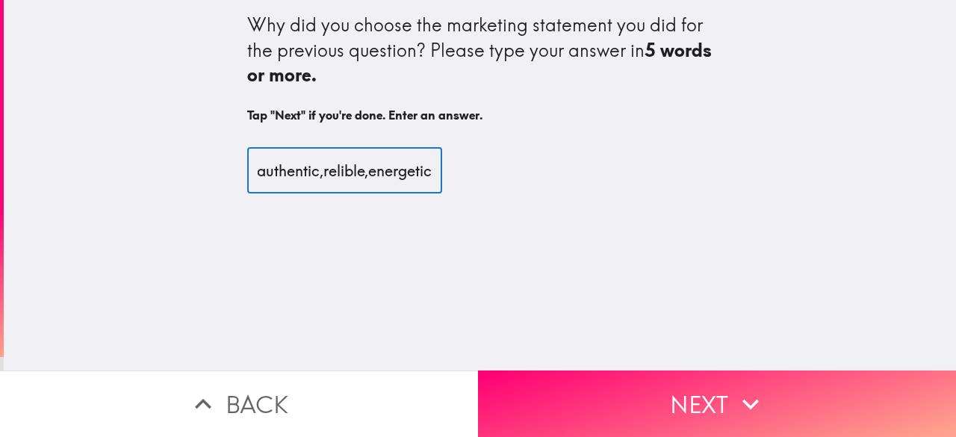
scroll to position [0, 15]
type input "authentic,relible,energetic"
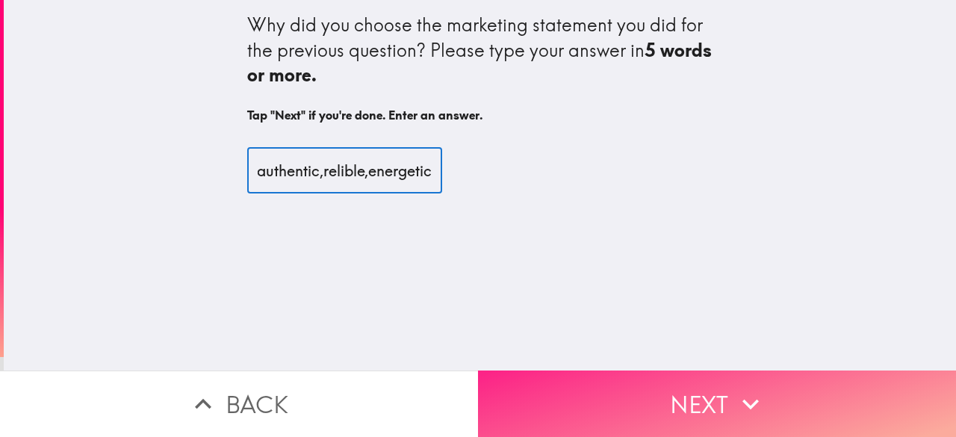
click at [742, 400] on icon "button" at bounding box center [750, 404] width 33 height 33
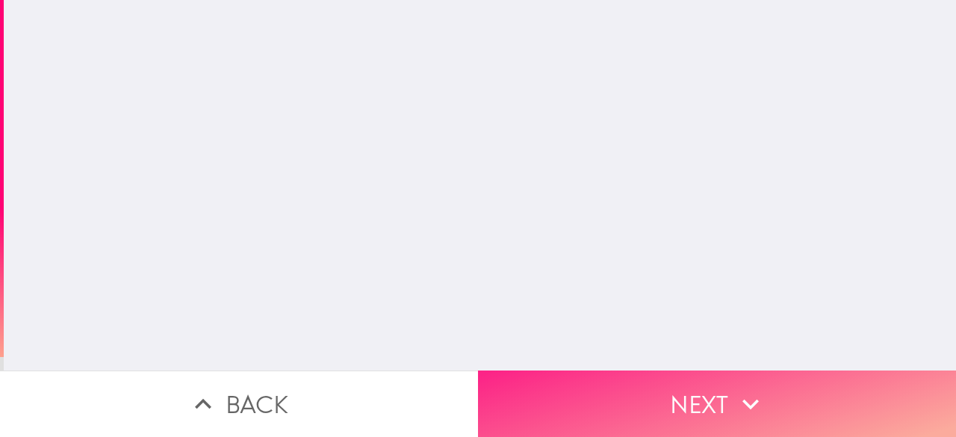
scroll to position [0, 0]
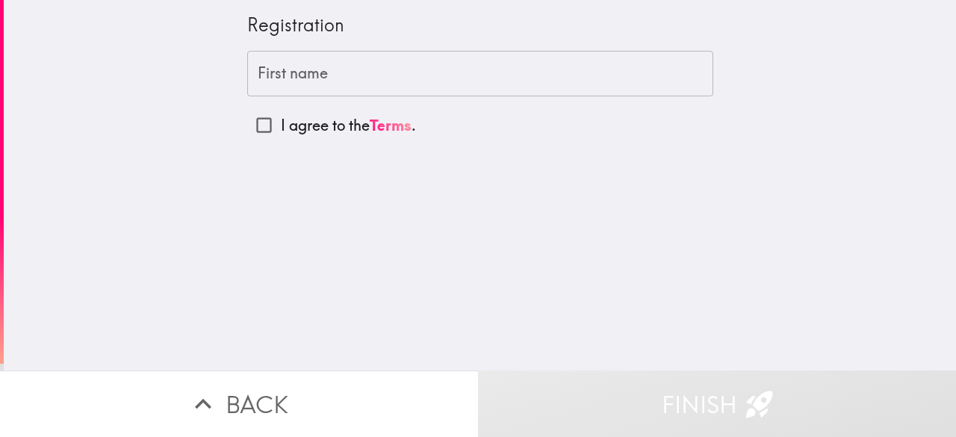
click at [248, 130] on input "I agree to the Terms ." at bounding box center [264, 125] width 34 height 34
checkbox input "true"
click at [762, 399] on icon "button" at bounding box center [759, 404] width 33 height 33
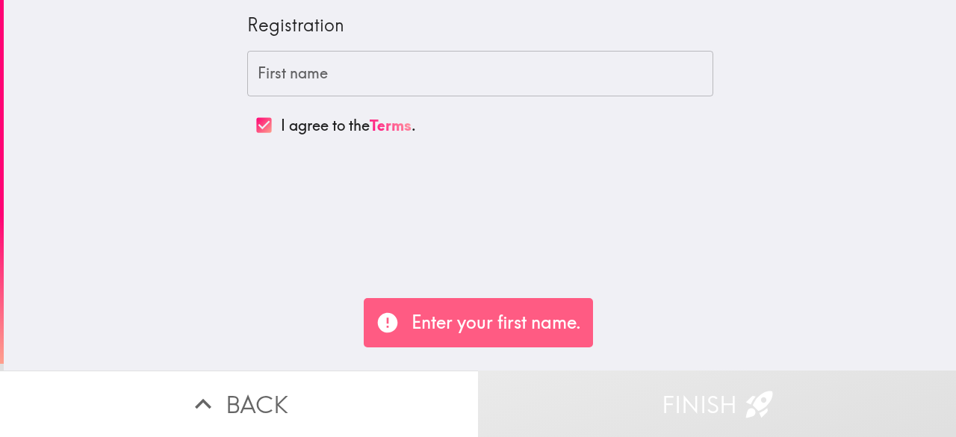
click at [312, 73] on div "First name First name" at bounding box center [480, 74] width 466 height 46
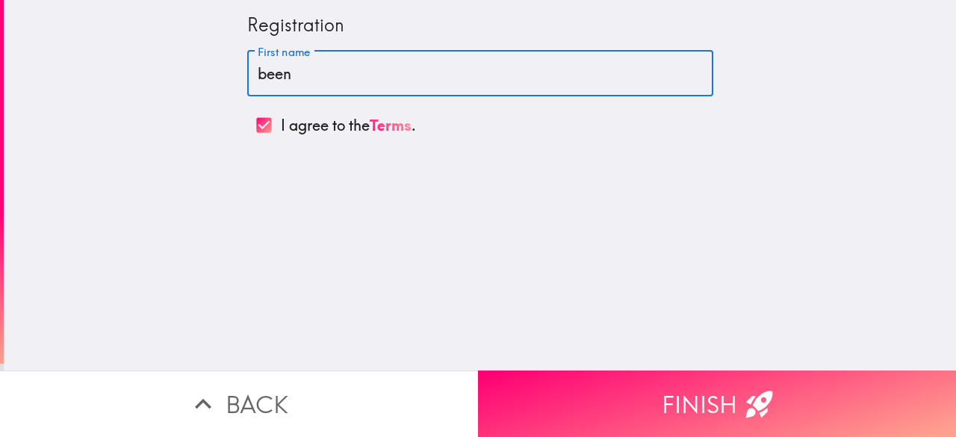
type input "beeno"
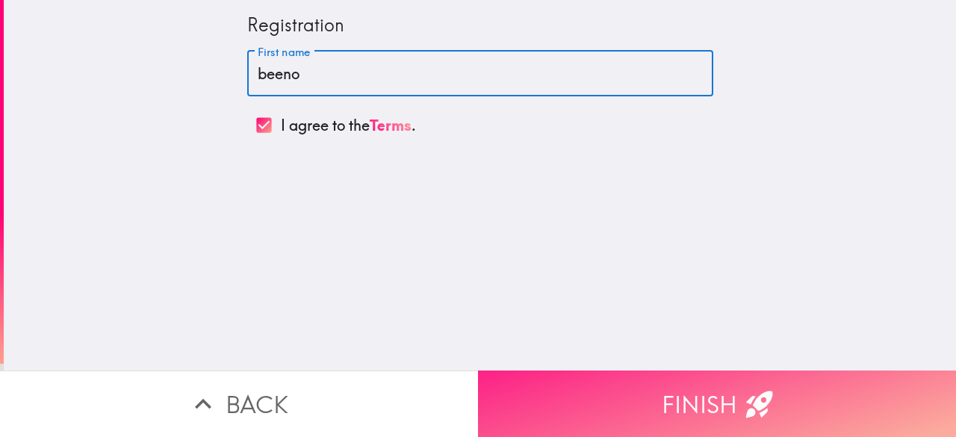
click at [743, 388] on icon "button" at bounding box center [759, 404] width 33 height 33
